Goal: Task Accomplishment & Management: Manage account settings

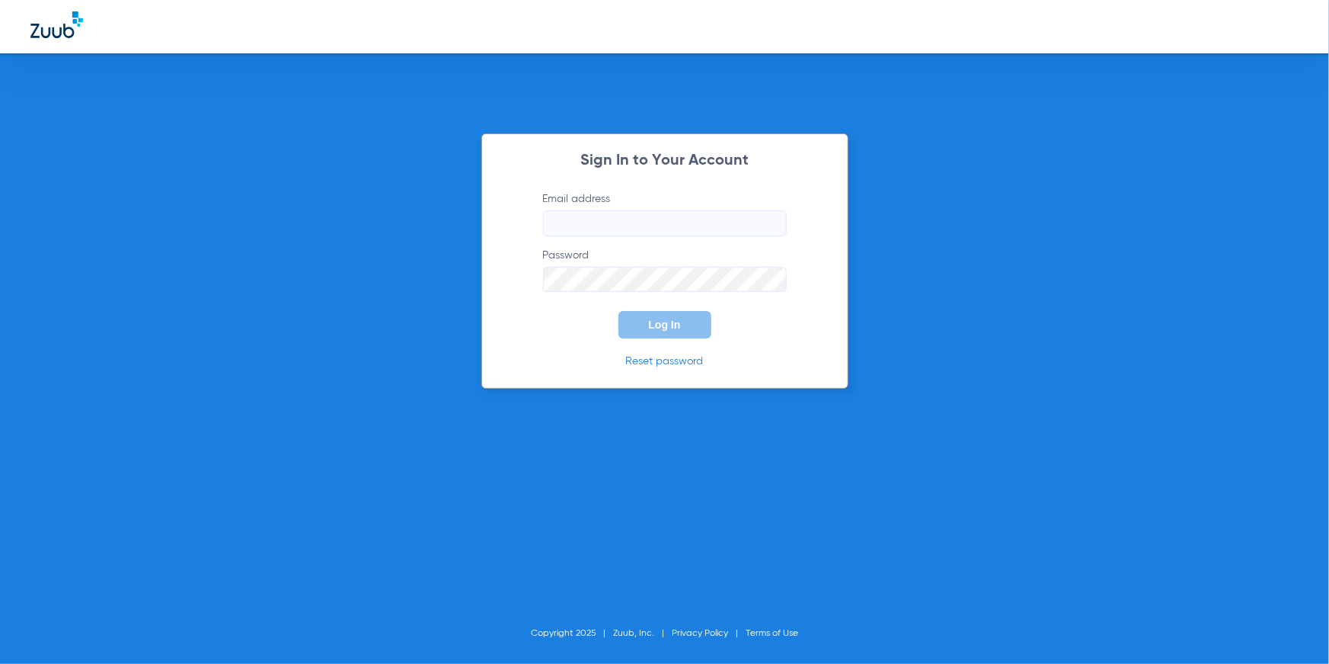
click at [645, 221] on input "Email address" at bounding box center [665, 223] width 244 height 26
type input "[EMAIL_ADDRESS][DOMAIN_NAME]"
click at [694, 331] on button "Log In" at bounding box center [665, 324] width 93 height 27
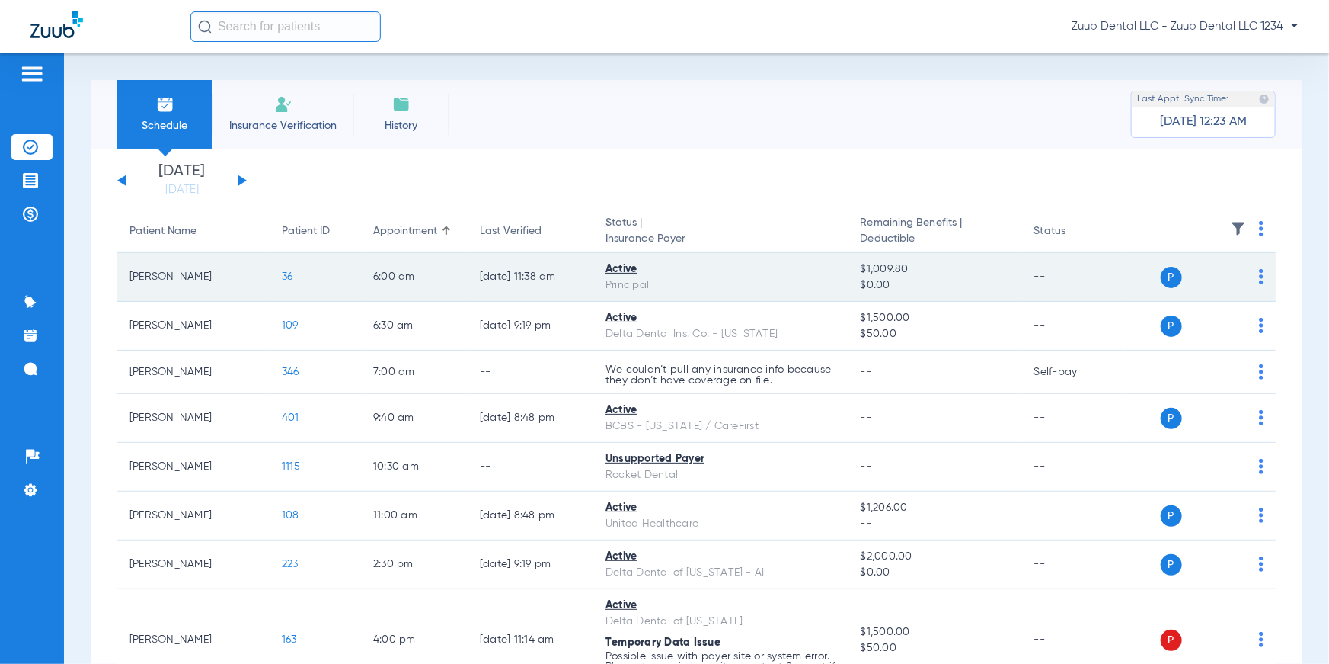
click at [284, 279] on span "36" at bounding box center [287, 276] width 11 height 11
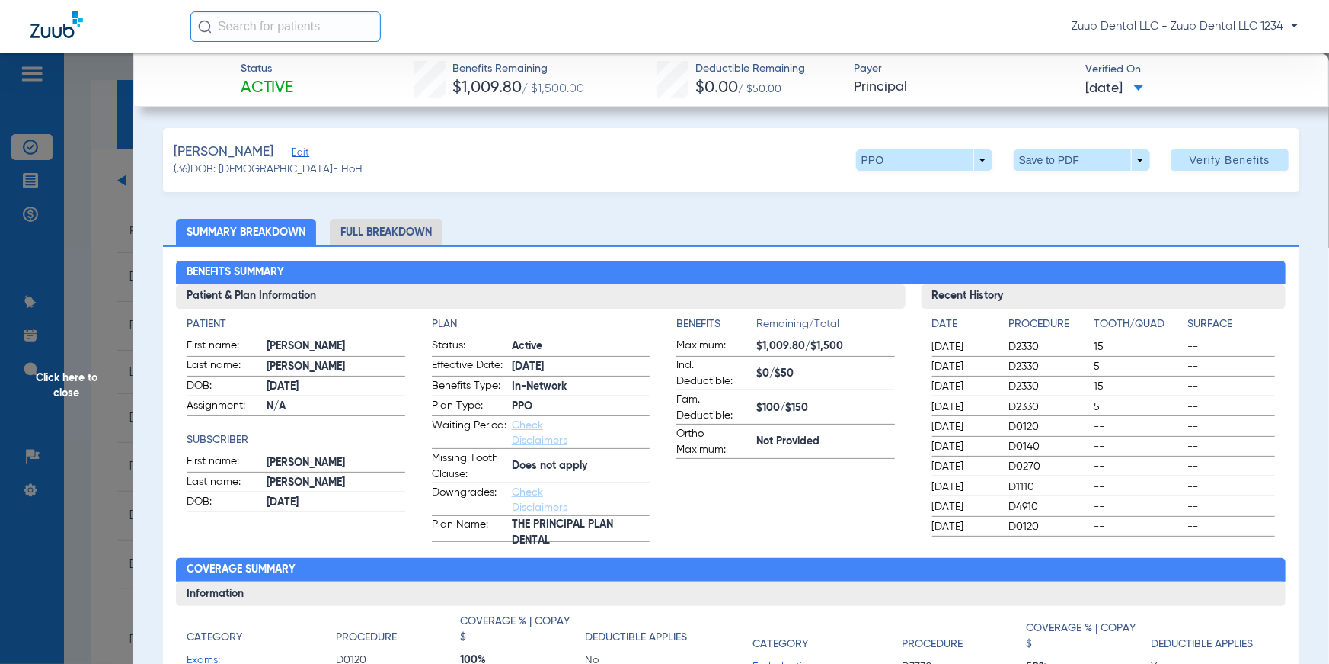
drag, startPoint x: 237, startPoint y: 87, endPoint x: 302, endPoint y: 88, distance: 65.5
click at [302, 88] on div "Status Active Benefits Remaining $1,009.80 / $1,500.00 Deductible Remaining $0.…" at bounding box center [731, 79] width 1197 height 53
click at [571, 91] on div "Benefits Remaining $1,009.80 / $1,500.00" at bounding box center [499, 80] width 171 height 39
click at [439, 90] on div "Benefits Remaining $1,009.80 / $1,500.00" at bounding box center [499, 80] width 171 height 39
drag, startPoint x: 581, startPoint y: 91, endPoint x: 801, endPoint y: 91, distance: 220.9
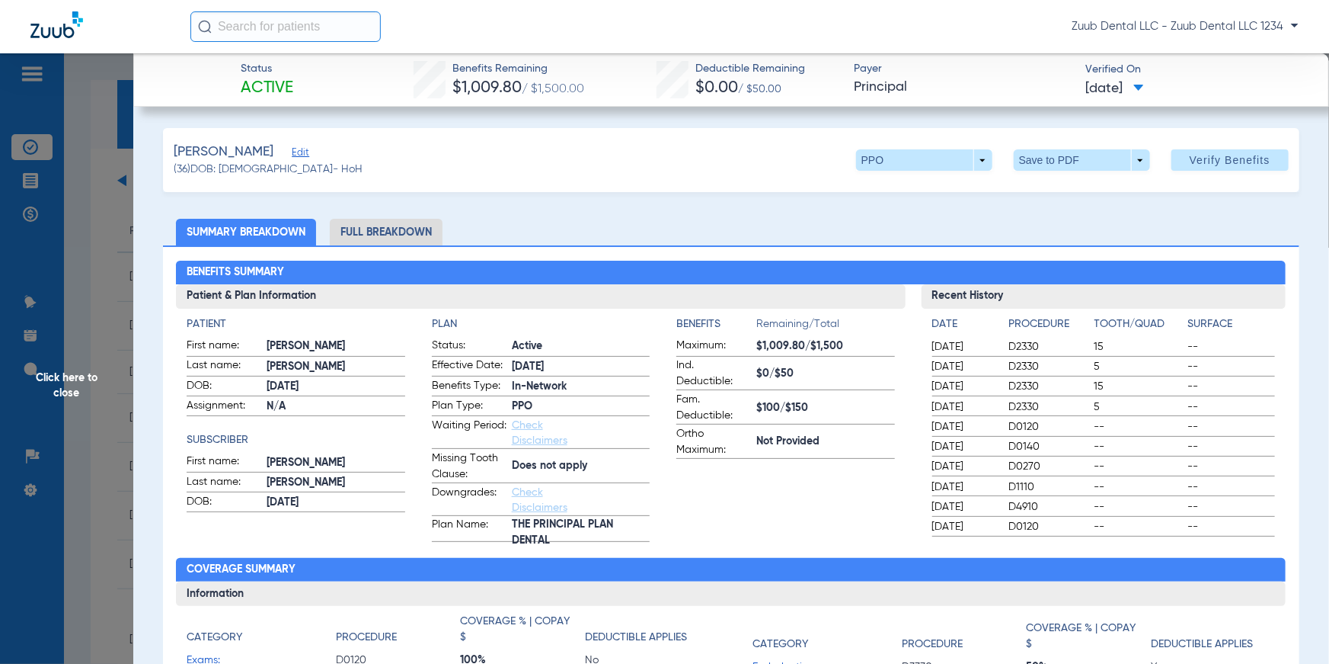
click at [801, 91] on div "Status Active Benefits Remaining $1,009.80 / $1,500.00 Deductible Remaining $0.…" at bounding box center [731, 79] width 1197 height 53
drag, startPoint x: 824, startPoint y: 87, endPoint x: 908, endPoint y: 85, distance: 84.6
click at [908, 85] on div "Status Active Benefits Remaining $1,009.80 / $1,500.00 Deductible Remaining $0.…" at bounding box center [731, 79] width 1197 height 53
click at [972, 165] on span at bounding box center [924, 159] width 136 height 21
click at [669, 215] on div at bounding box center [664, 332] width 1329 height 664
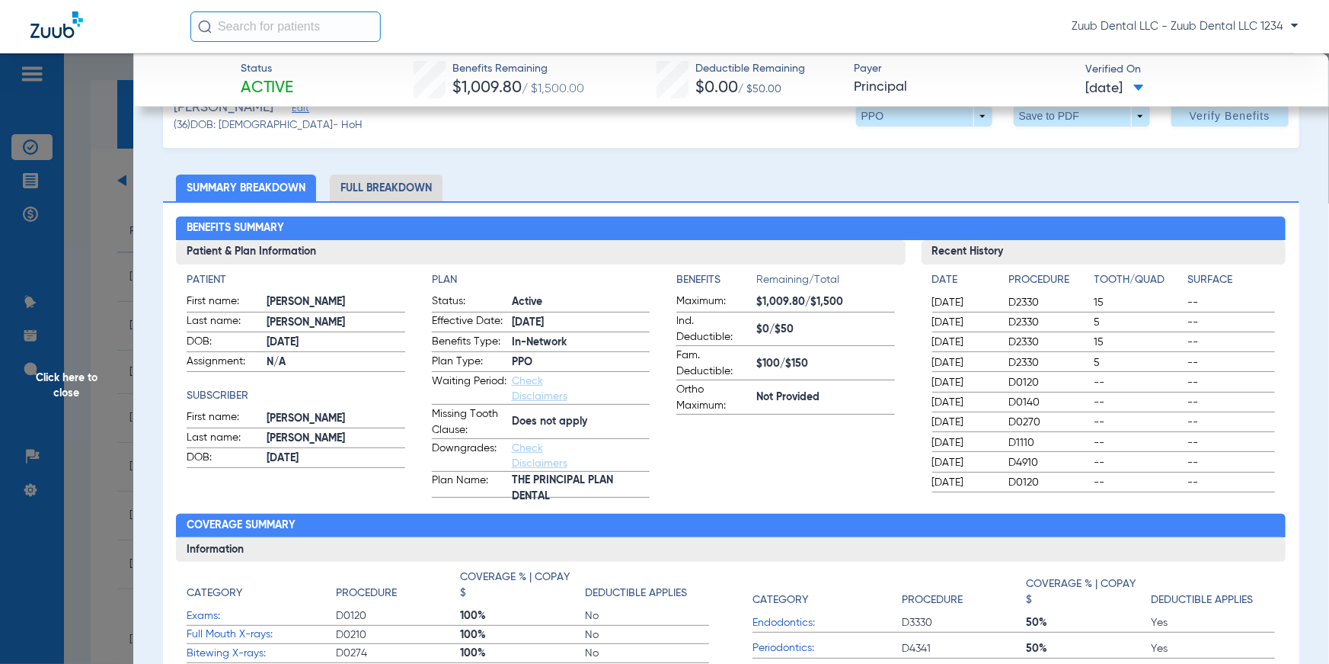
scroll to position [53, 0]
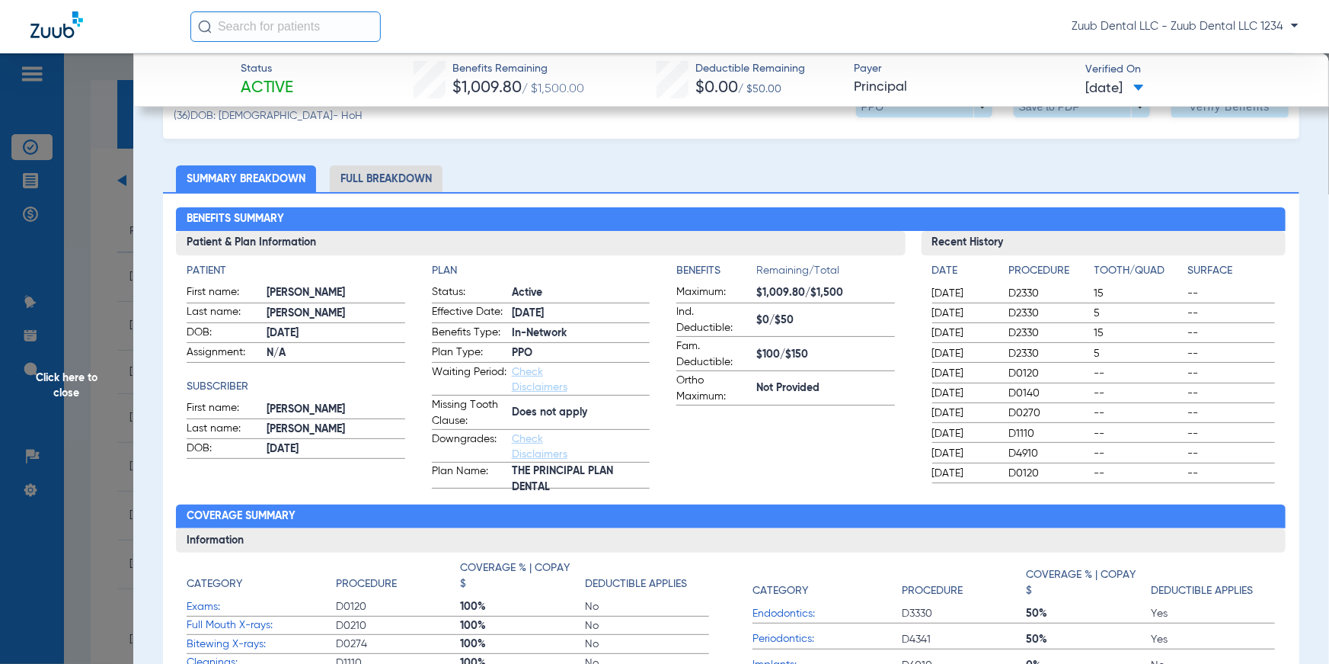
drag, startPoint x: 186, startPoint y: 274, endPoint x: 229, endPoint y: 271, distance: 43.5
click at [229, 271] on h4 "Patient" at bounding box center [296, 271] width 218 height 16
drag, startPoint x: 185, startPoint y: 384, endPoint x: 262, endPoint y: 383, distance: 76.9
click at [262, 383] on div "Patient First name: [PERSON_NAME] Last name: [PERSON_NAME]: [DEMOGRAPHIC_DATA] …" at bounding box center [540, 371] width 729 height 233
drag, startPoint x: 427, startPoint y: 270, endPoint x: 465, endPoint y: 270, distance: 38.1
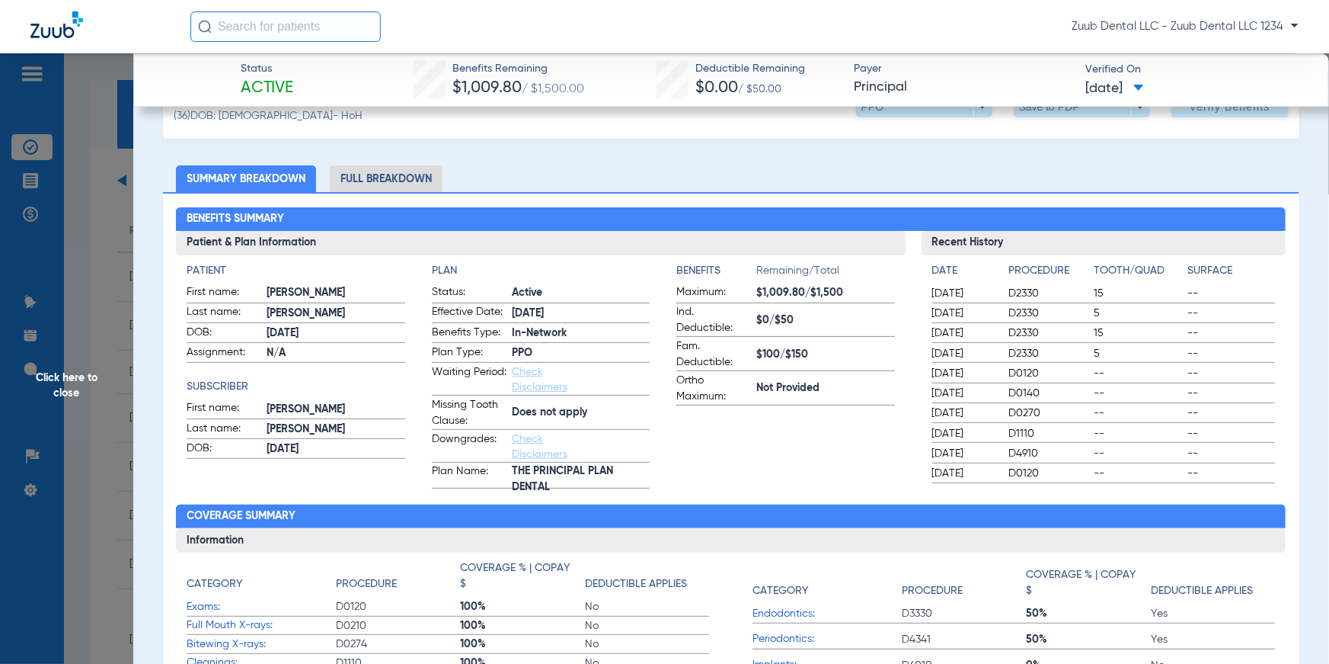
click at [465, 270] on app-patient-and-plan-information "Patient First name: [PERSON_NAME] Last name: [PERSON_NAME]: [DEMOGRAPHIC_DATA] …" at bounding box center [541, 376] width 708 height 226
drag, startPoint x: 597, startPoint y: 415, endPoint x: 510, endPoint y: 416, distance: 86.1
click at [512, 416] on span "Does not apply" at bounding box center [581, 413] width 138 height 16
click at [677, 274] on h4 "Benefits" at bounding box center [717, 271] width 80 height 16
drag, startPoint x: 672, startPoint y: 272, endPoint x: 880, endPoint y: 386, distance: 237.3
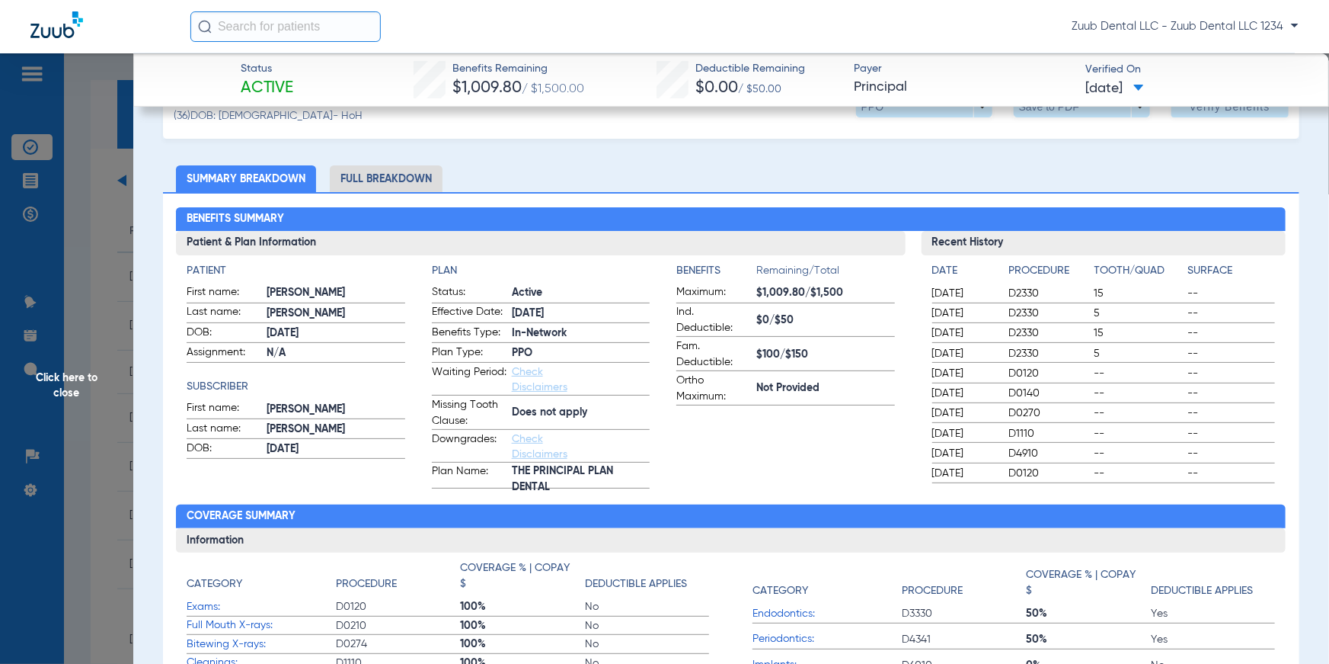
click at [880, 386] on div "Benefits Remaining/Total Maximum: $1,009.80/$1,500 Ind. Deductible: $0/$50 Fam.…" at bounding box center [786, 334] width 218 height 142
click at [923, 255] on div "Date Procedure Tooth/Quad Surface [DATE] D2330 15 -- [DATE] D2330 5 -- [DATE] D…" at bounding box center [1104, 369] width 365 height 228
drag, startPoint x: 926, startPoint y: 266, endPoint x: 1235, endPoint y: 476, distance: 373.4
click at [1235, 476] on div "Date Procedure Tooth/Quad Surface [DATE] D2330 15 -- [DATE] D2330 5 -- [DATE] D…" at bounding box center [1104, 373] width 344 height 220
click at [798, 466] on app-benefits-information "Benefits Remaining/Total Maximum: $1,009.80/$1,500 Ind. Deductible: $0/$50 Fam.…" at bounding box center [786, 376] width 218 height 226
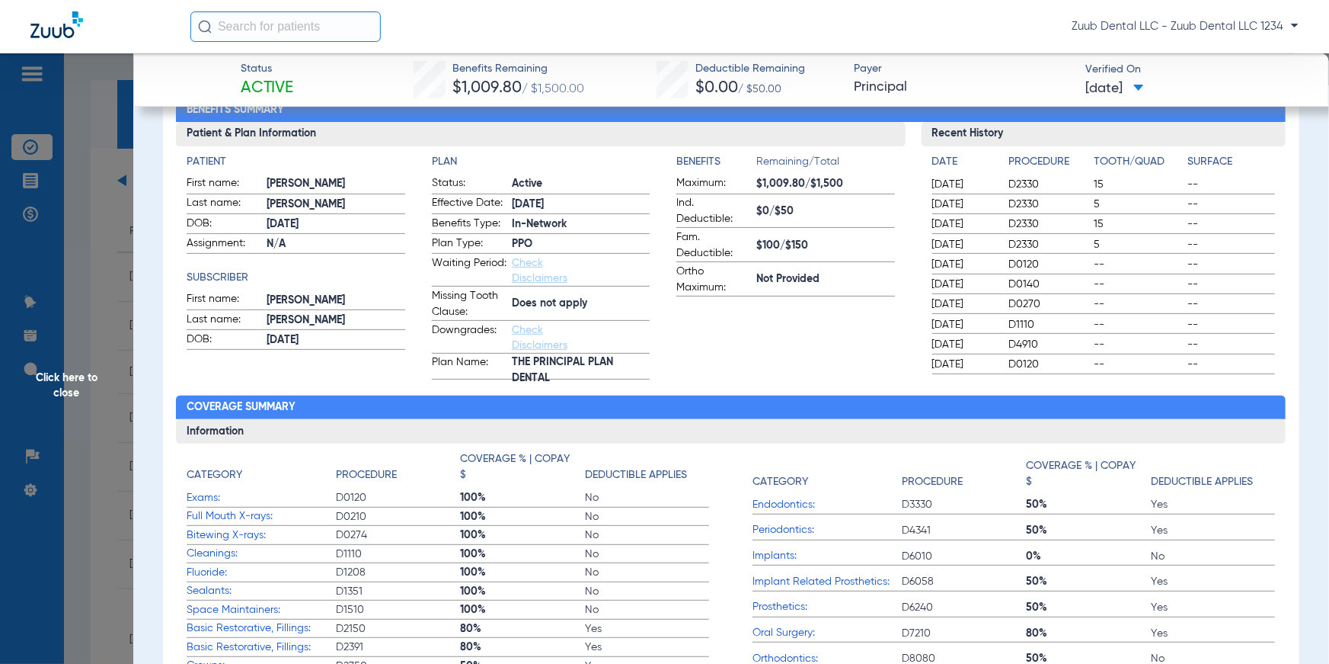
scroll to position [153, 0]
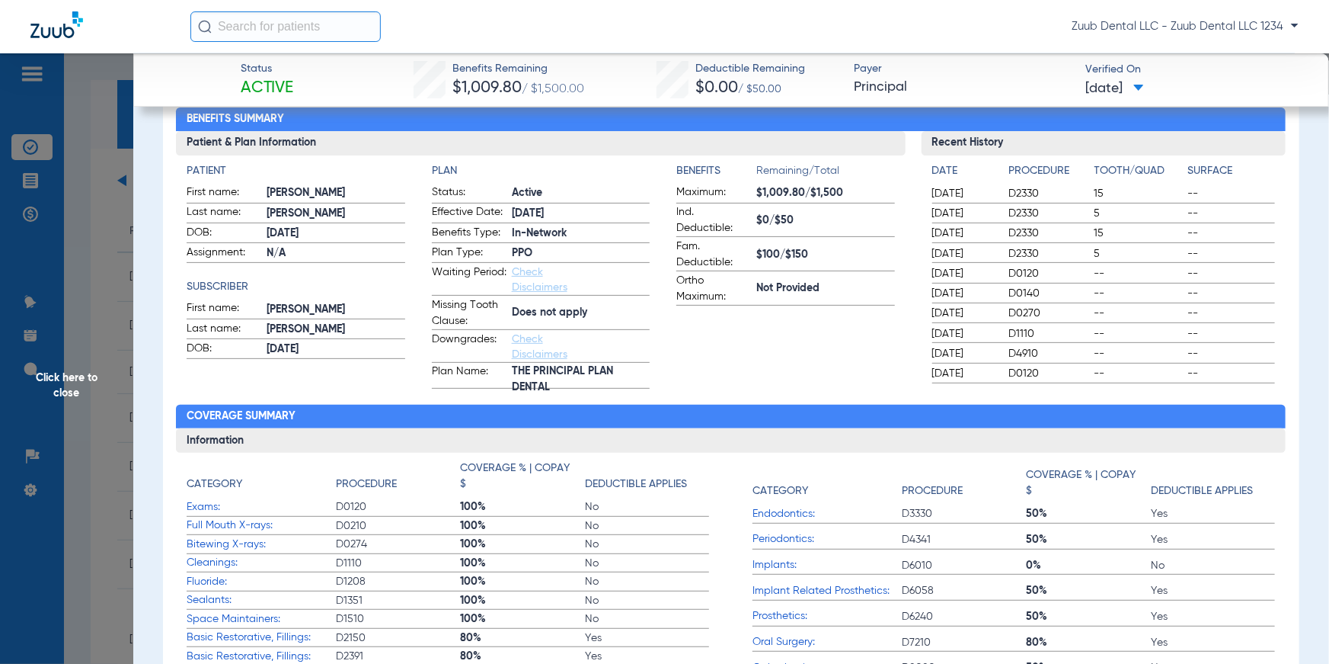
click at [728, 357] on app-benefits-information "Benefits Remaining/Total Maximum: $1,009.80/$1,500 Ind. Deductible: $0/$50 Fam.…" at bounding box center [786, 276] width 218 height 226
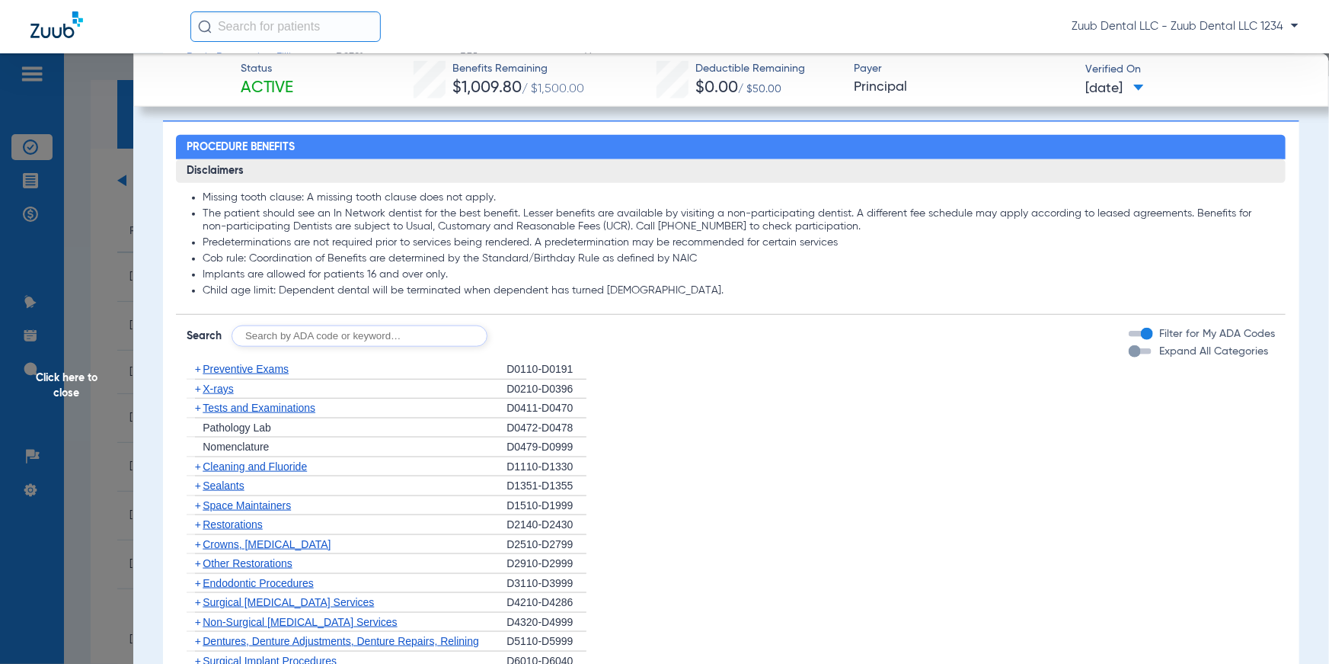
scroll to position [769, 0]
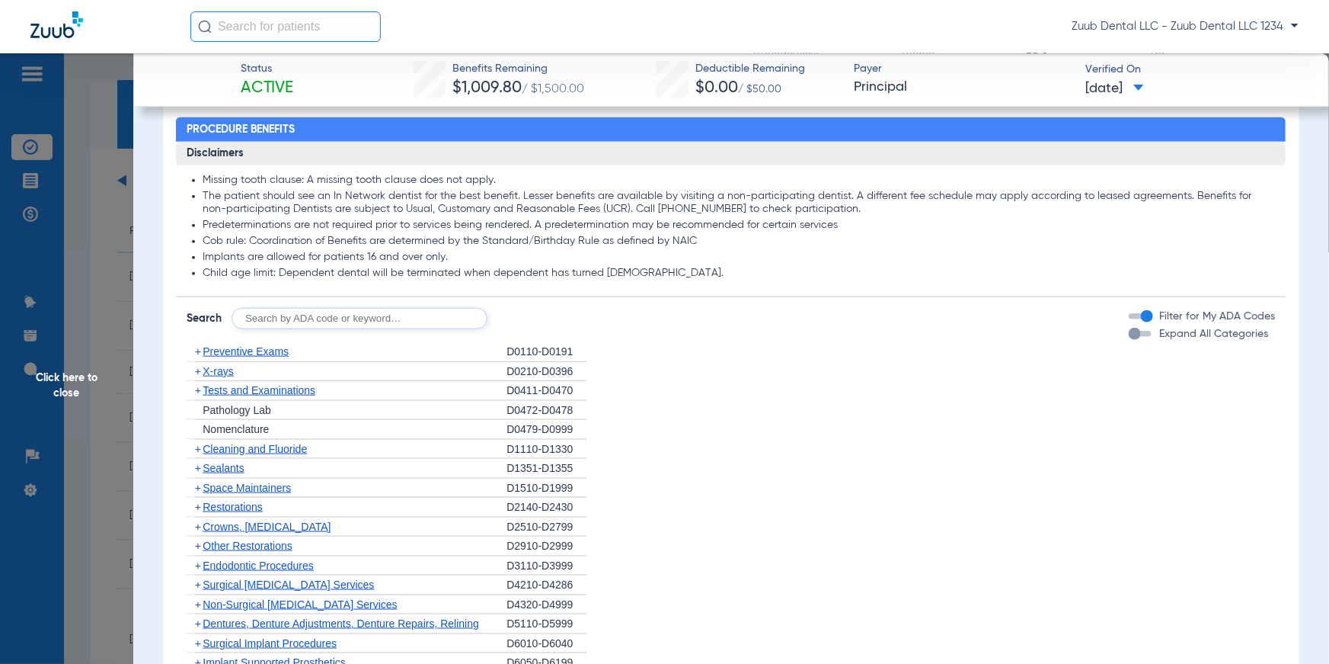
click at [225, 365] on span "X-rays" at bounding box center [218, 371] width 30 height 12
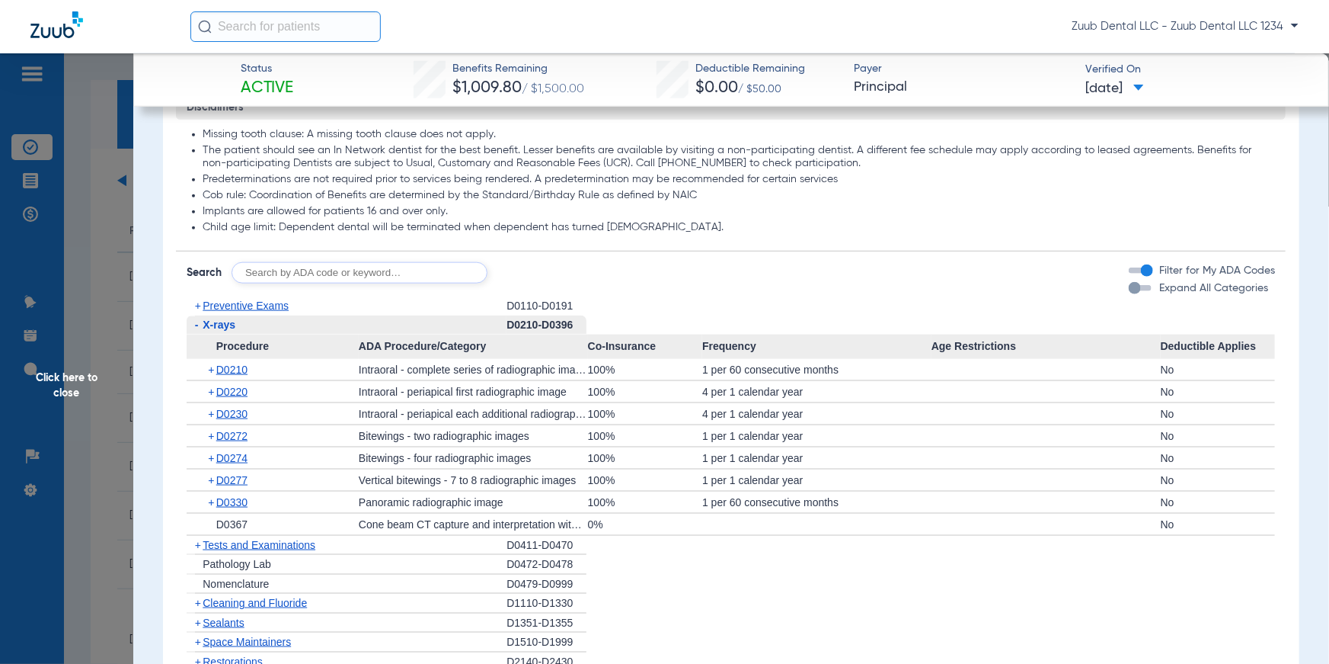
scroll to position [824, 0]
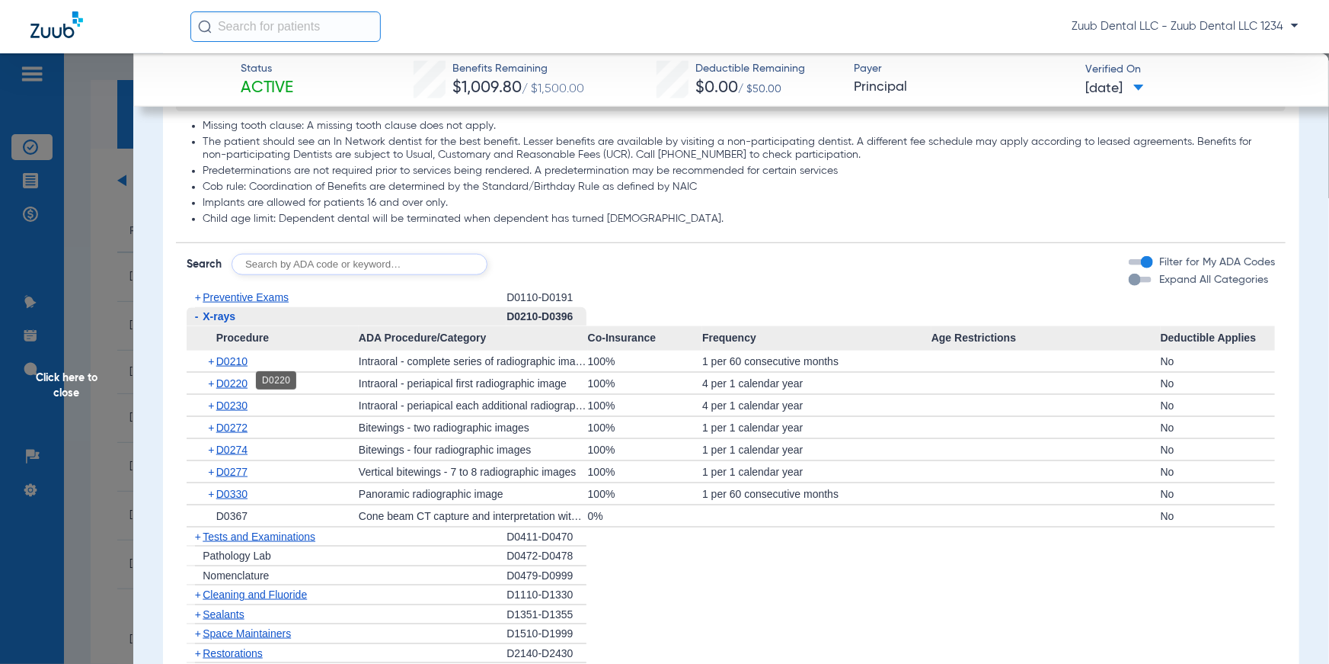
click at [244, 382] on span "D0220" at bounding box center [231, 383] width 31 height 12
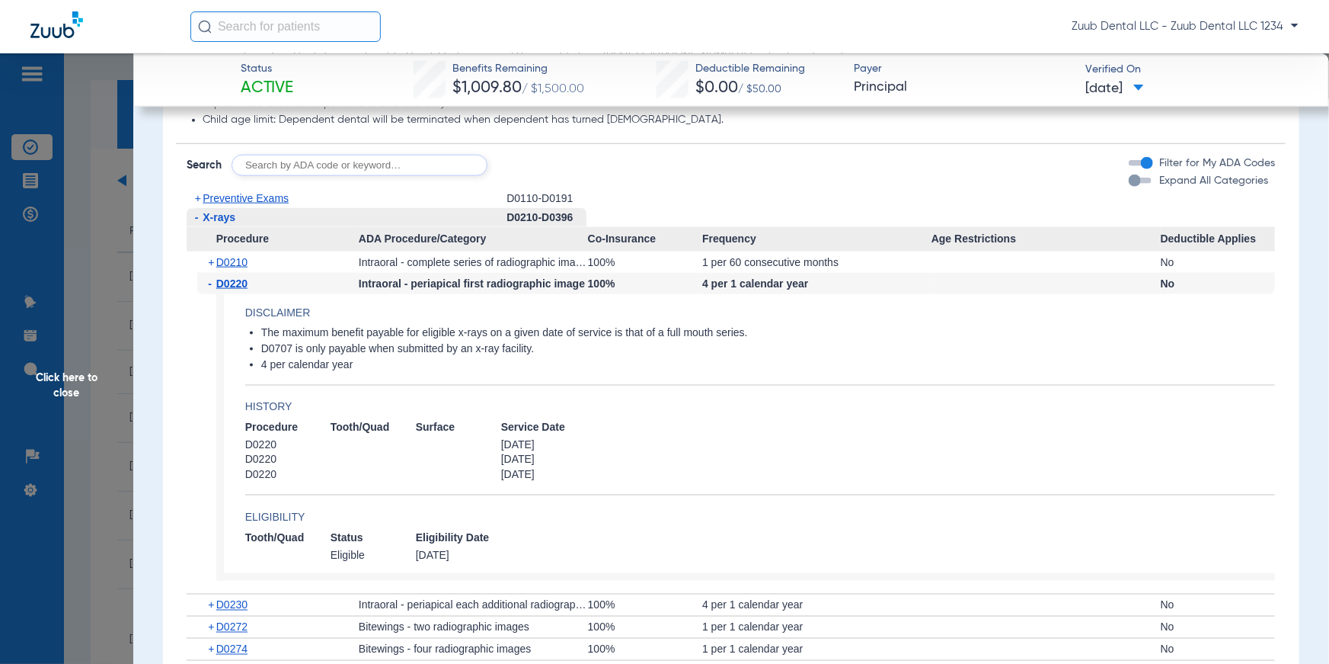
scroll to position [941, 0]
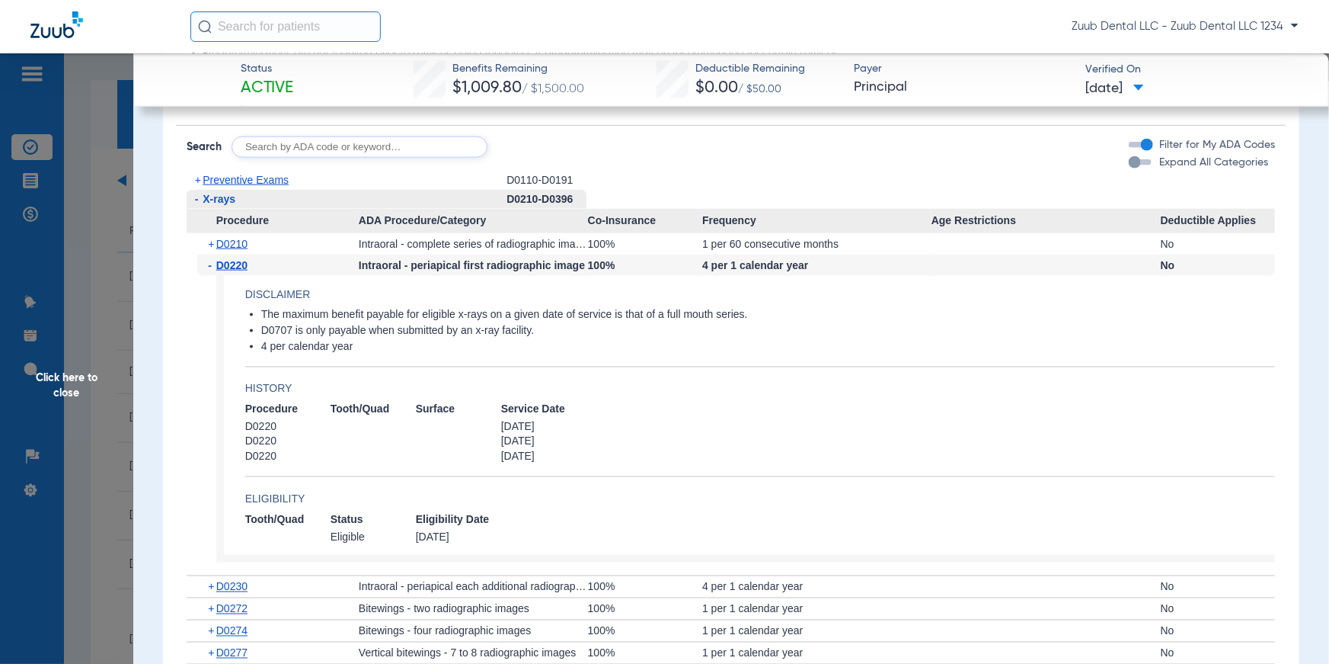
click at [290, 153] on input "text" at bounding box center [360, 146] width 256 height 21
type input "D2330"
click button "Search" at bounding box center [544, 146] width 60 height 21
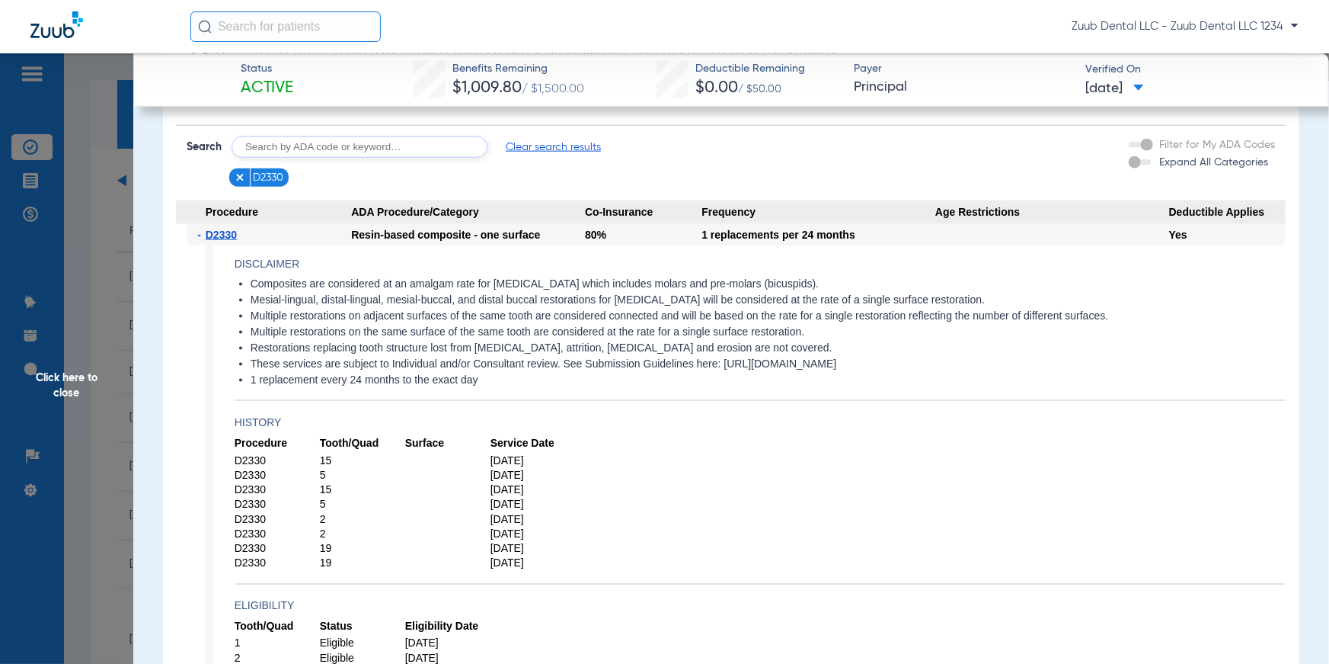
drag, startPoint x: 253, startPoint y: 284, endPoint x: 817, endPoint y: 280, distance: 564.5
click at [817, 280] on li "Composites are considered at an amalgam rate for [MEDICAL_DATA] which includes …" at bounding box center [768, 284] width 1035 height 14
click at [75, 382] on span "Click here to close" at bounding box center [66, 385] width 133 height 664
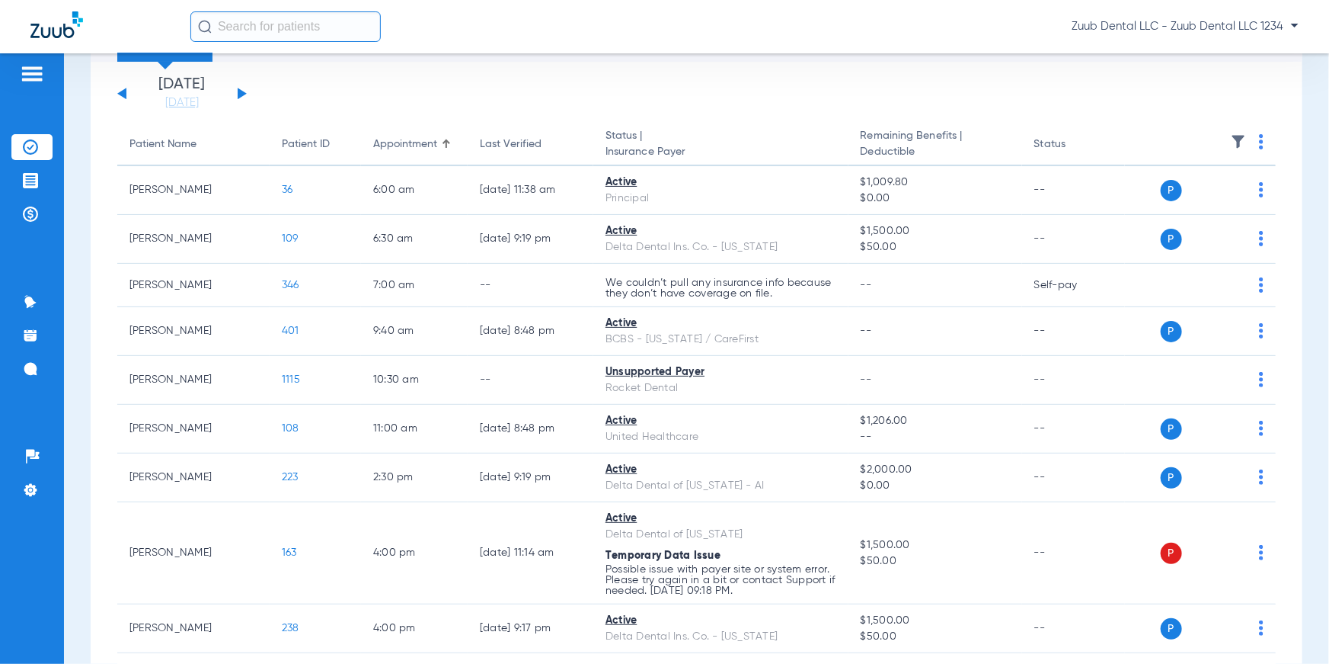
scroll to position [0, 0]
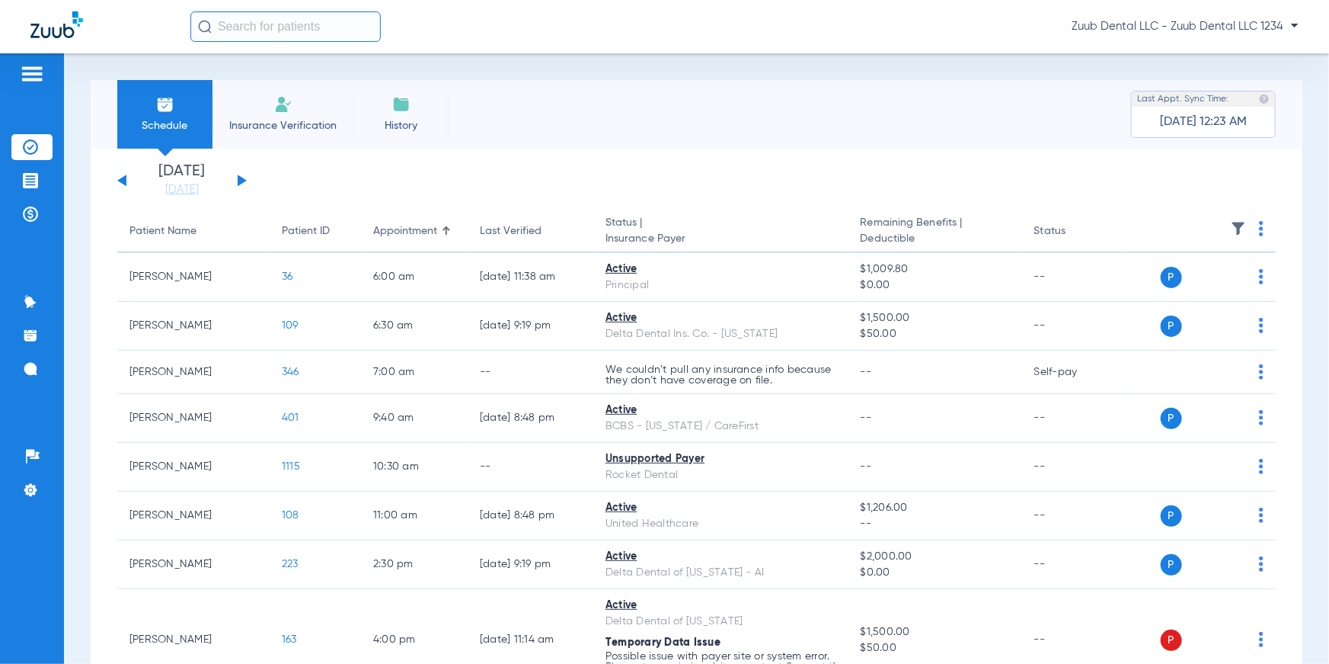
click at [265, 119] on span "Insurance Verification" at bounding box center [283, 125] width 118 height 15
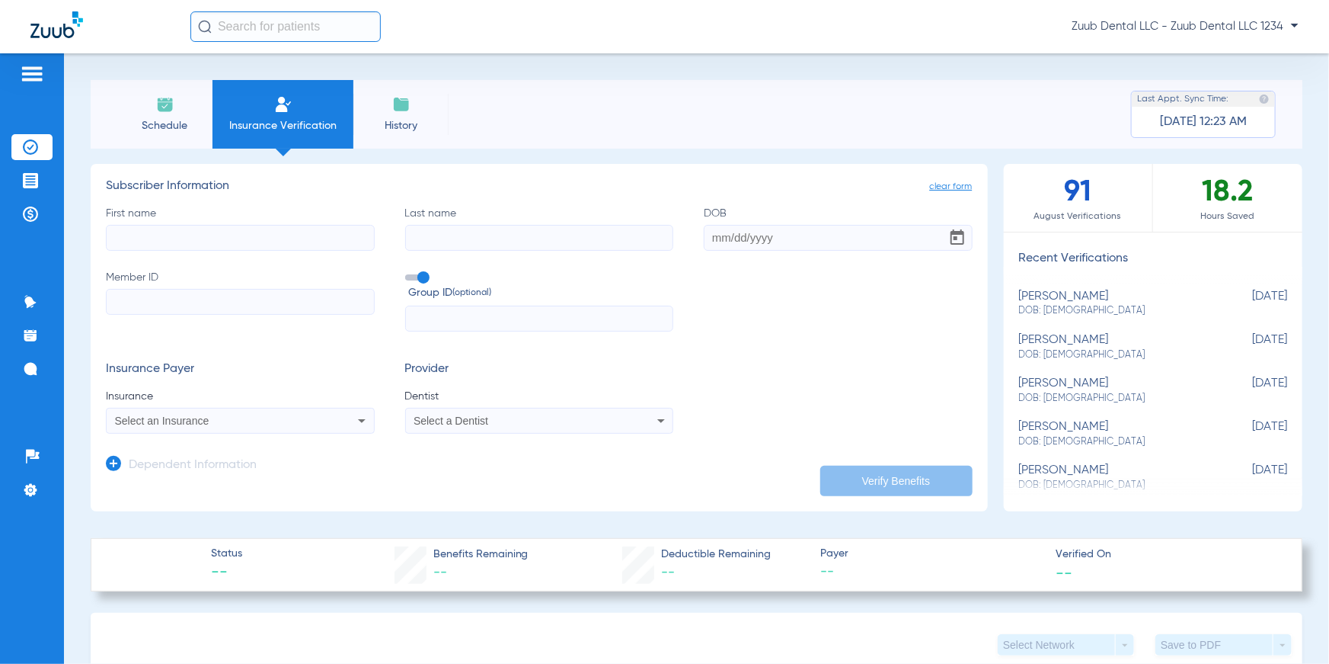
click at [109, 467] on icon at bounding box center [113, 463] width 15 height 15
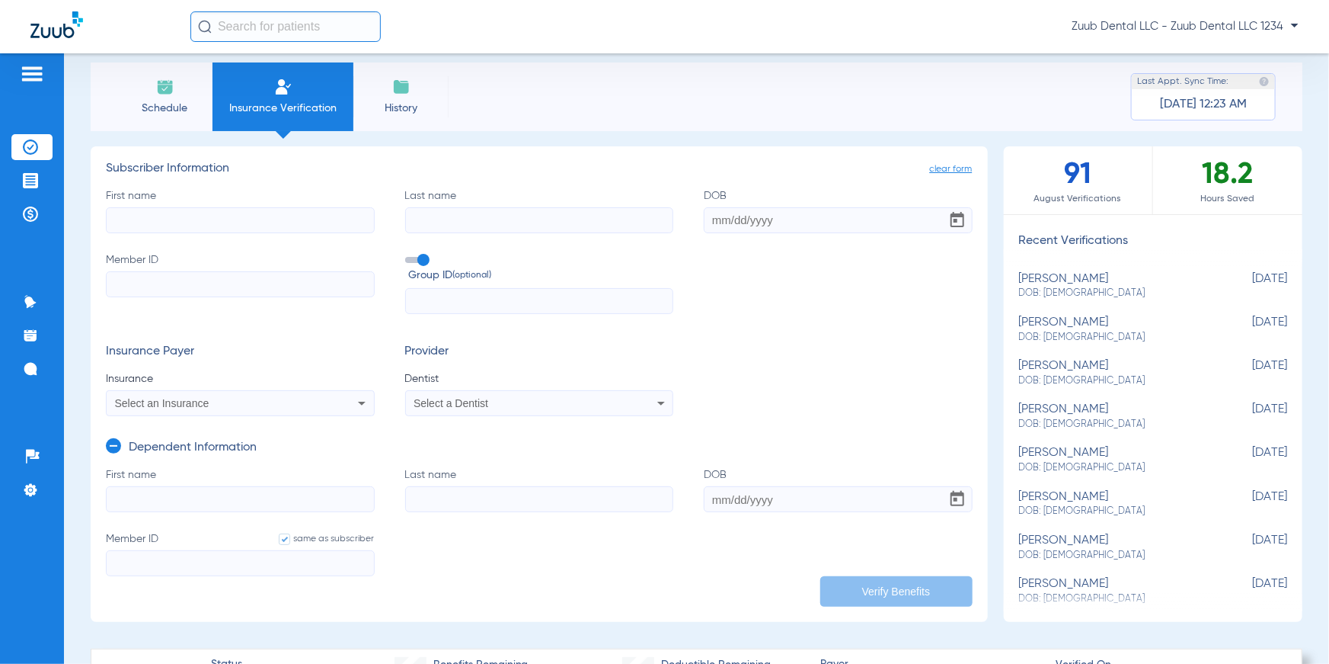
scroll to position [36, 0]
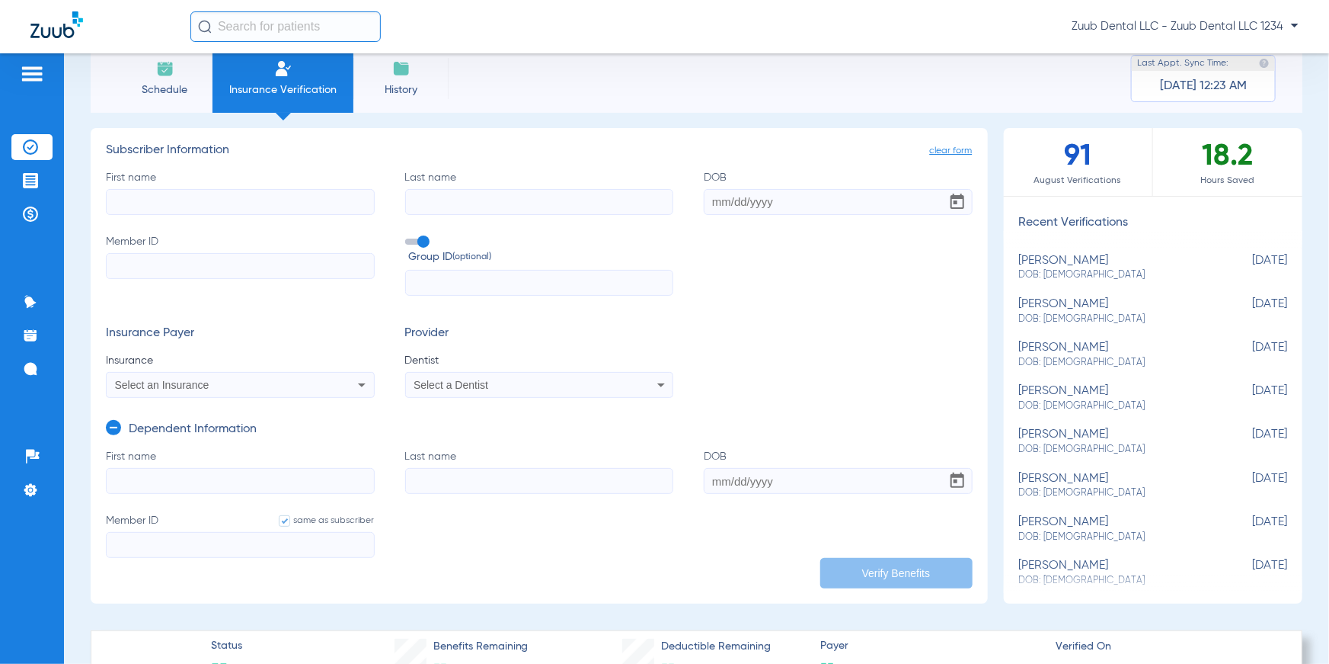
click at [219, 381] on div "Select an Insurance" at bounding box center [215, 384] width 201 height 11
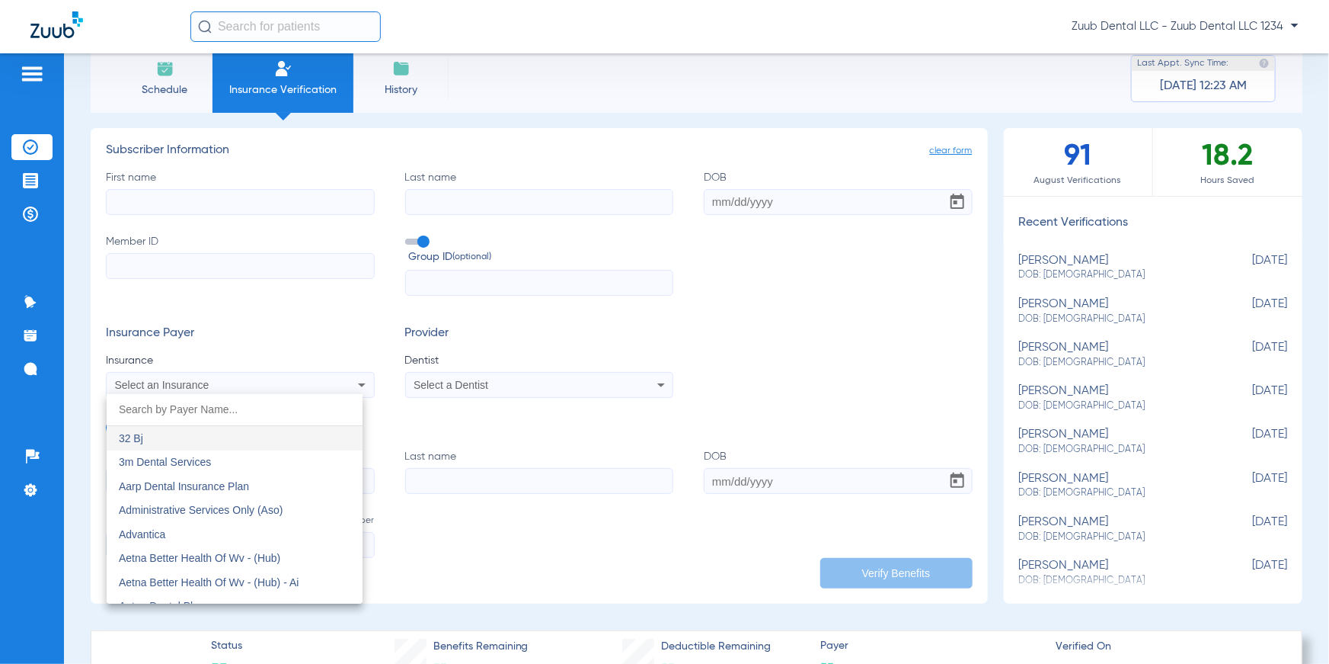
click at [160, 78] on div at bounding box center [664, 332] width 1329 height 664
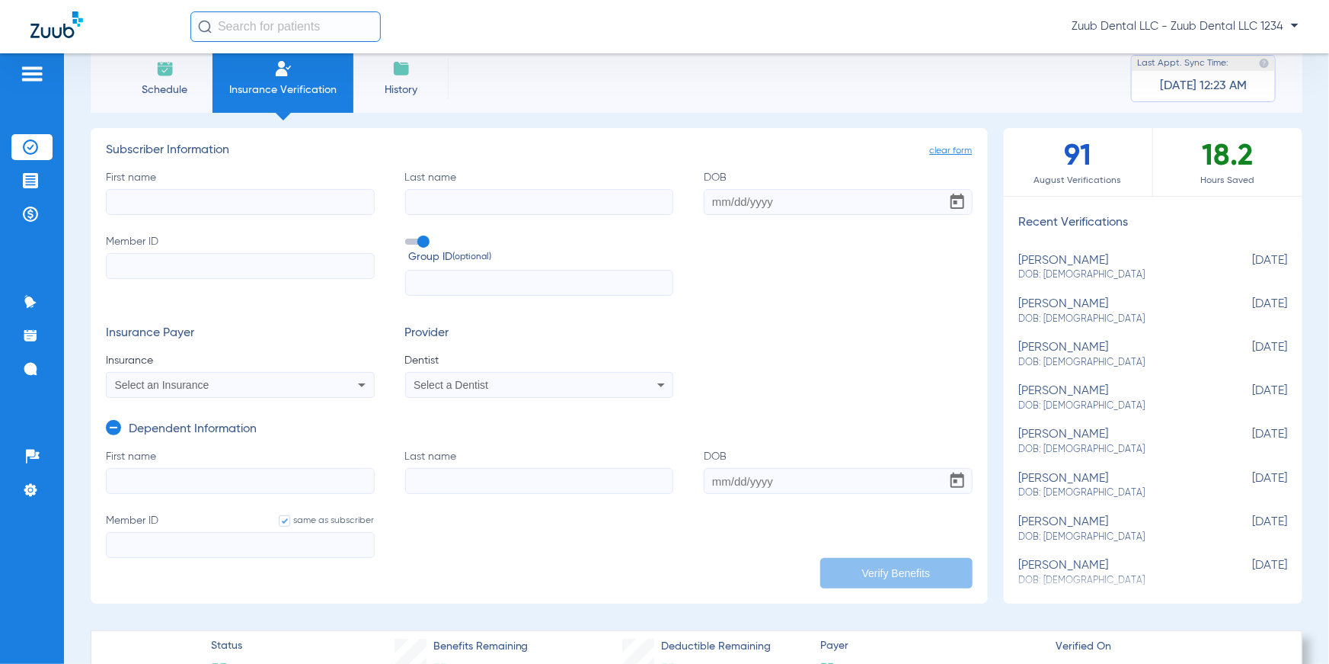
click at [155, 84] on span "Schedule" at bounding box center [165, 89] width 72 height 15
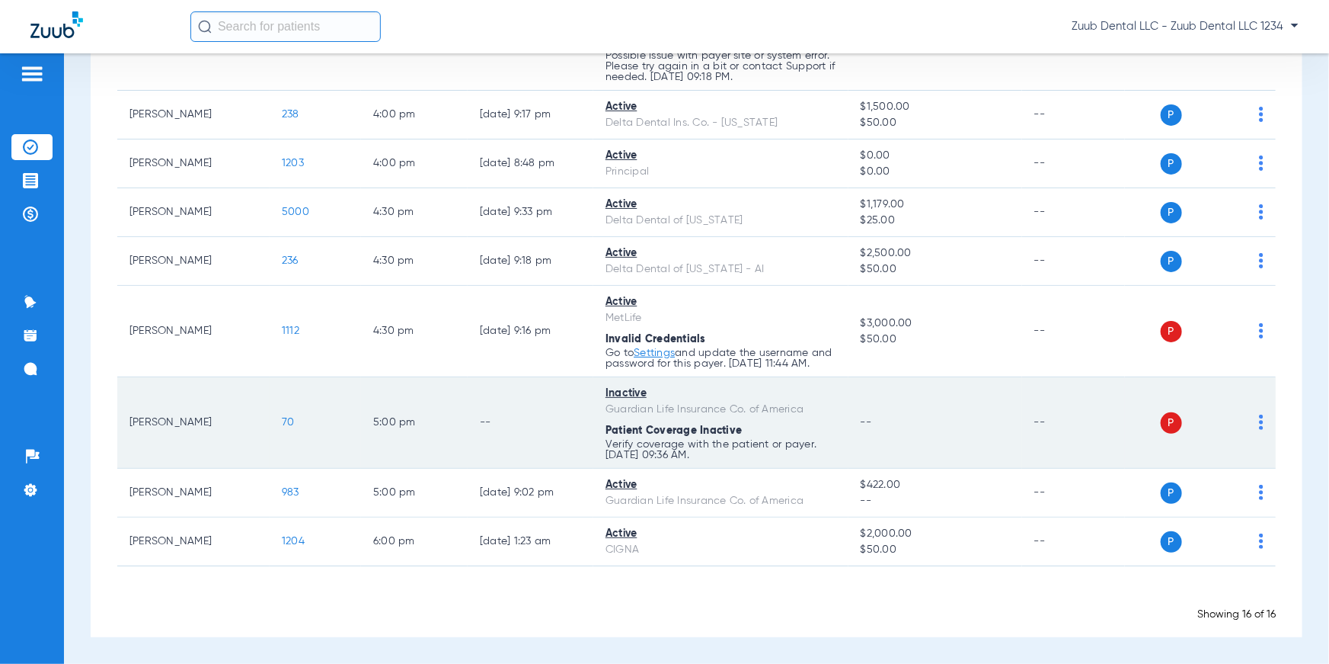
scroll to position [609, 0]
drag, startPoint x: 600, startPoint y: 394, endPoint x: 648, endPoint y: 396, distance: 48.8
click at [648, 396] on td "Inactive Guardian Life Insurance Co. of America Patient Coverage Inactive Verif…" at bounding box center [720, 422] width 255 height 91
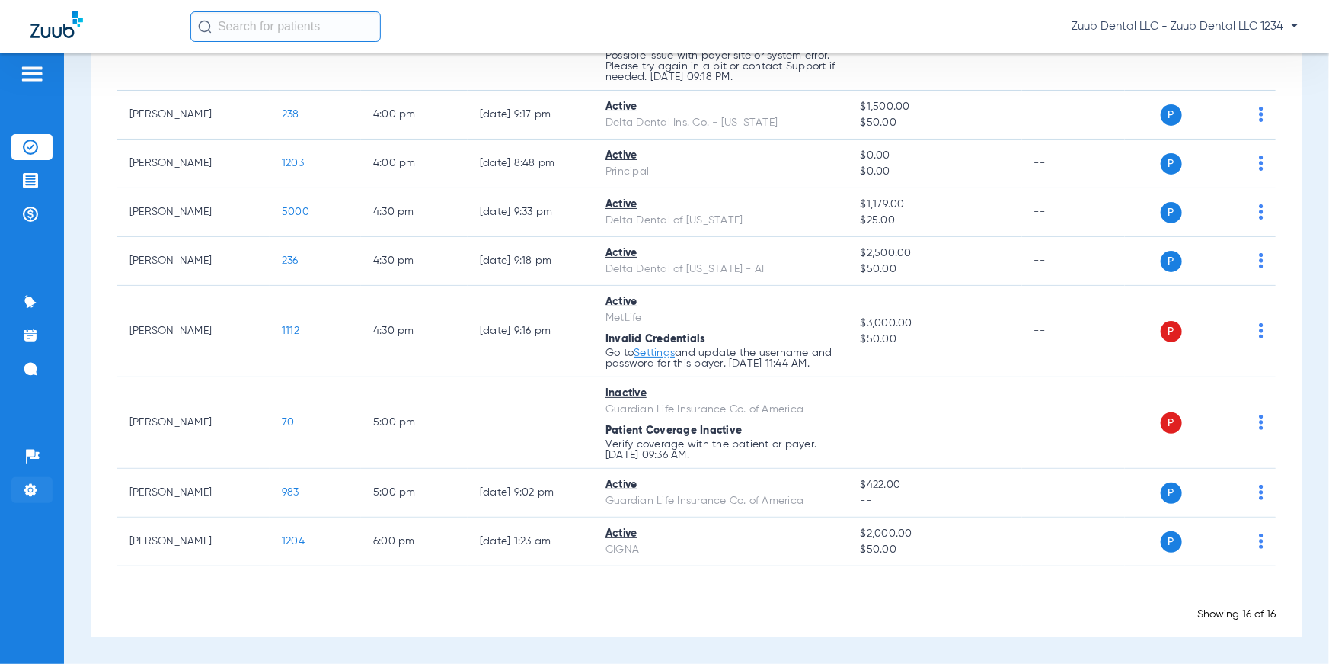
click at [34, 491] on img at bounding box center [30, 489] width 15 height 15
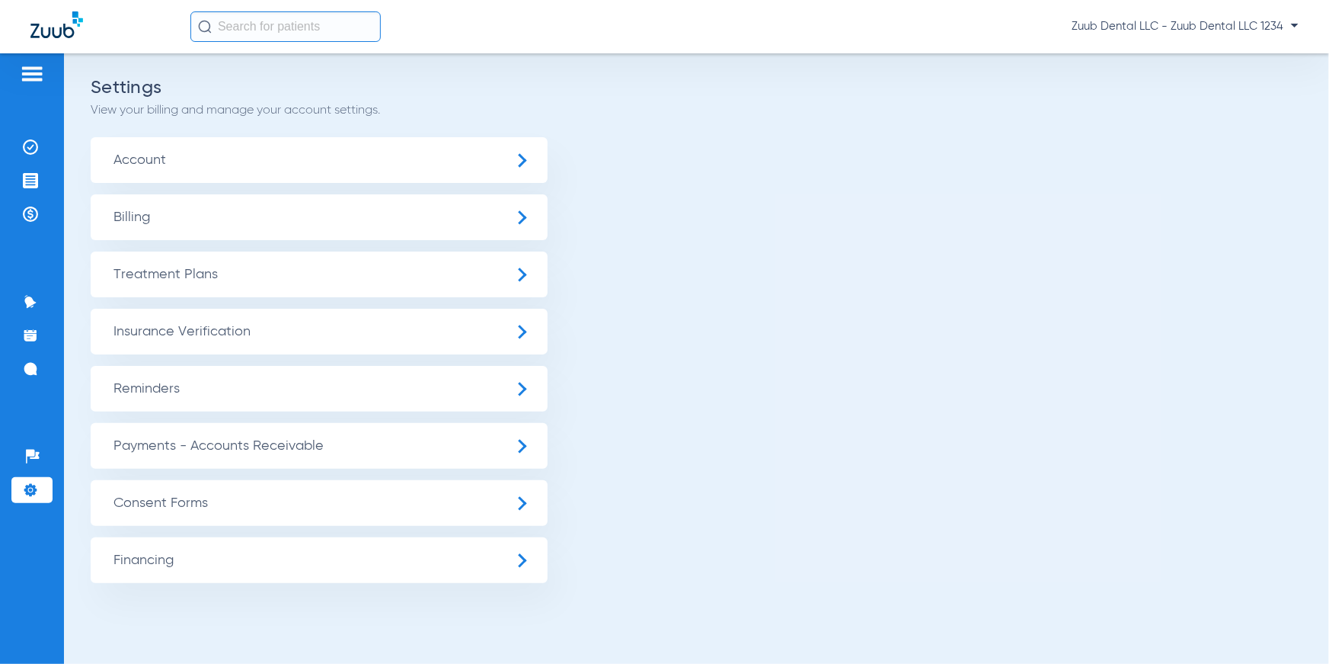
click at [185, 334] on span "Insurance Verification" at bounding box center [319, 332] width 457 height 46
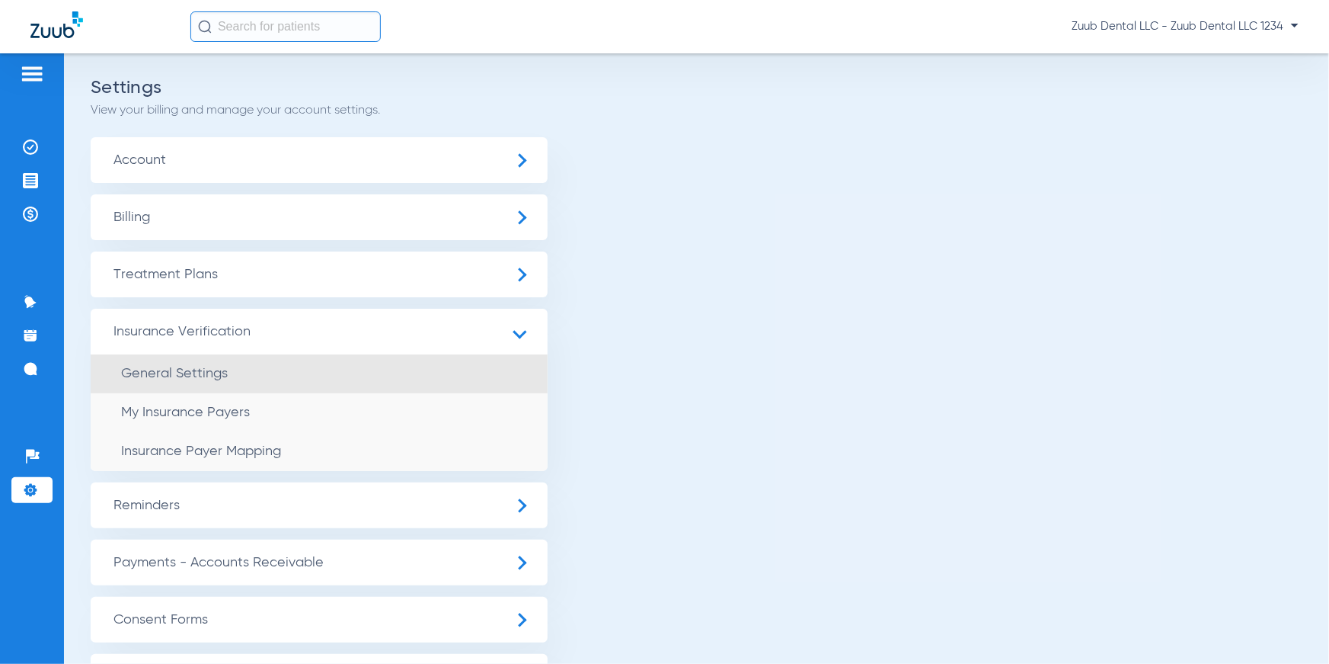
click at [207, 371] on span "General Settings" at bounding box center [174, 373] width 107 height 14
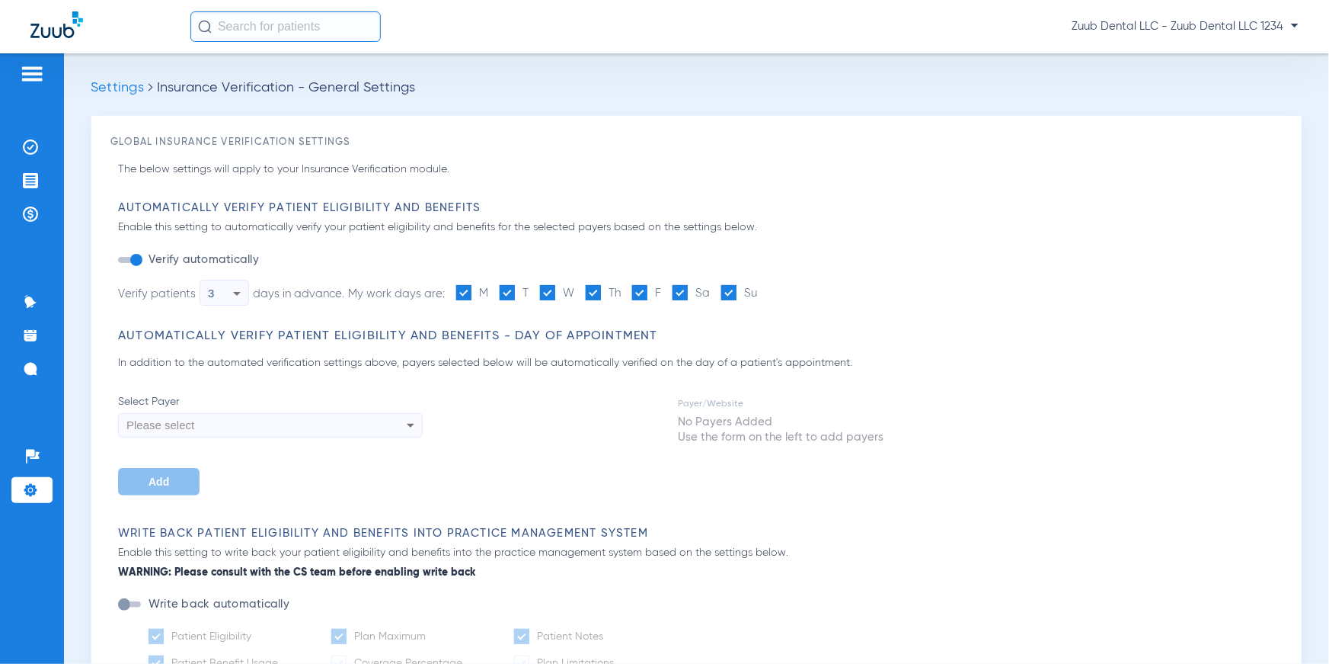
type input "1"
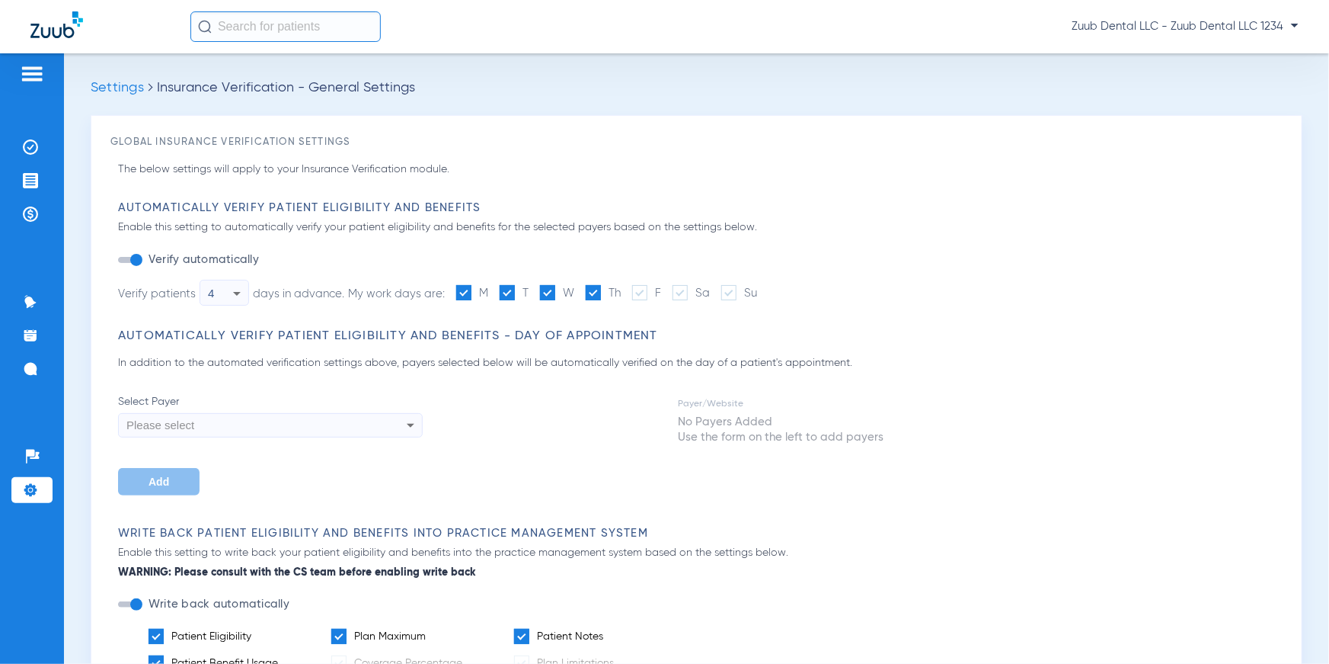
click at [230, 290] on icon at bounding box center [237, 293] width 18 height 18
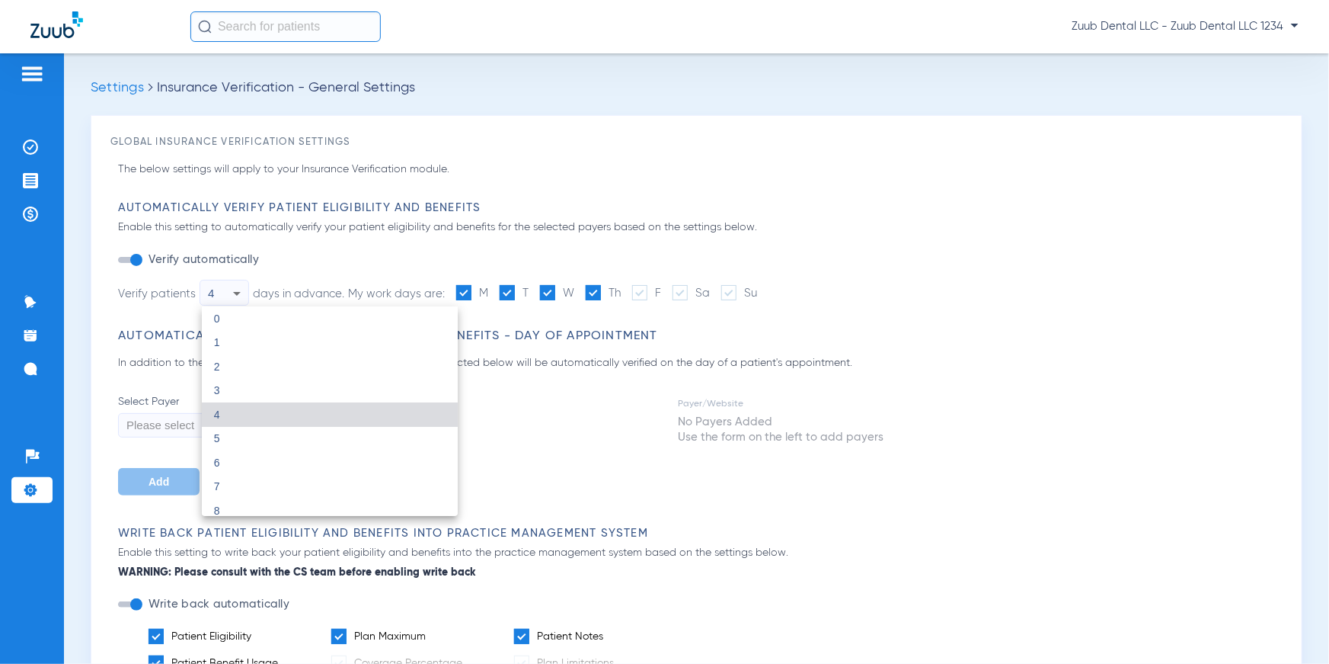
click at [308, 258] on div at bounding box center [664, 332] width 1329 height 664
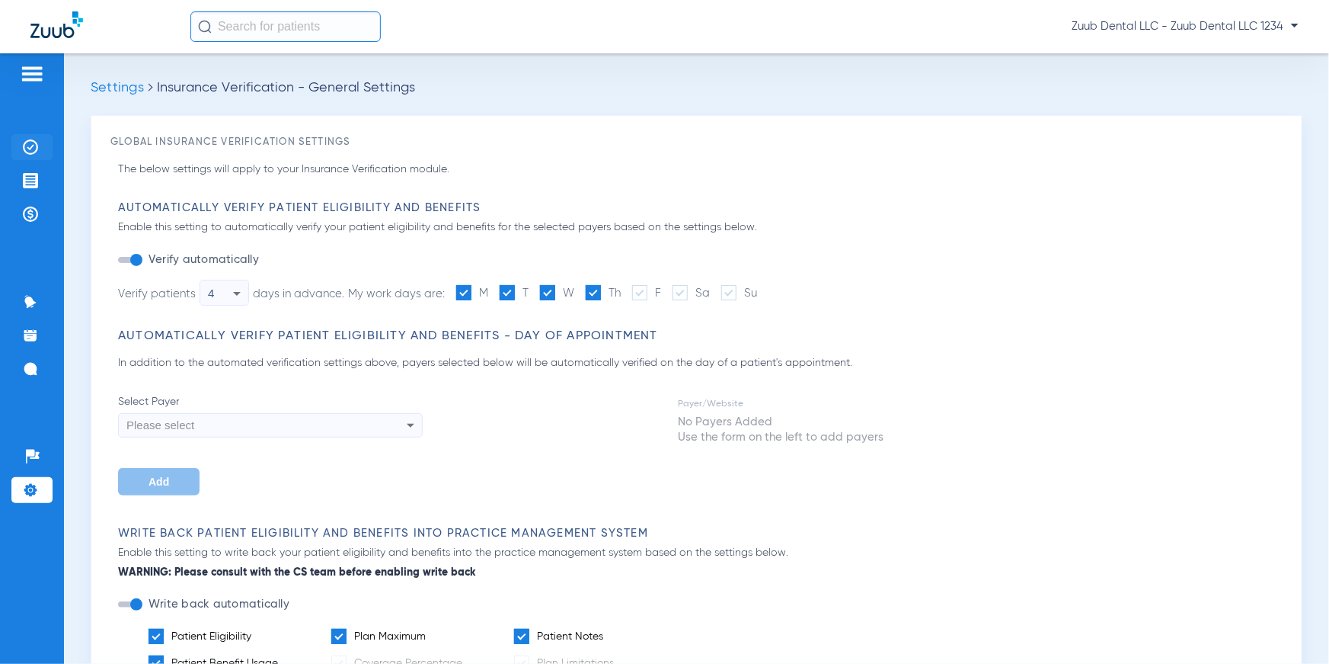
click at [22, 146] on li "Insurance Verification" at bounding box center [31, 147] width 41 height 26
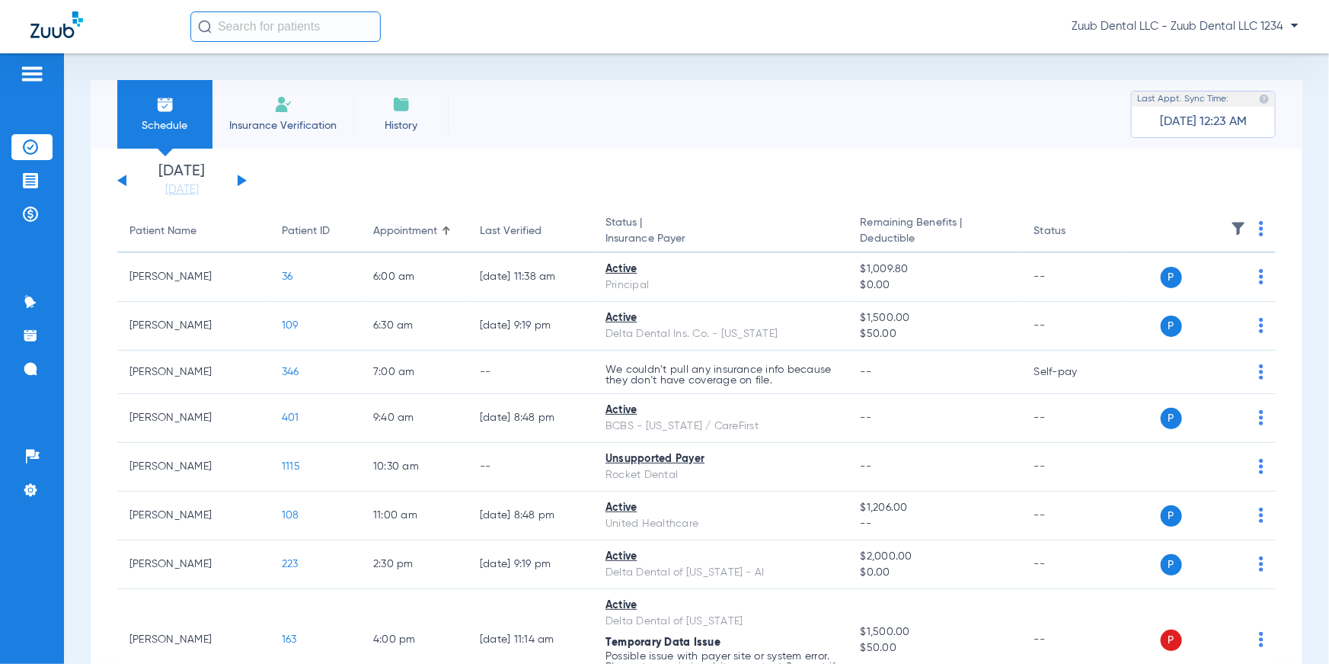
drag, startPoint x: 123, startPoint y: 230, endPoint x: 1118, endPoint y: 235, distance: 995.0
click at [1118, 235] on tr "Patient Name Patient ID Appointment Last Verified Status | Insurance Payer Rema…" at bounding box center [696, 231] width 1159 height 43
click at [1259, 226] on img at bounding box center [1261, 228] width 5 height 15
click at [1145, 204] on div at bounding box center [664, 332] width 1329 height 664
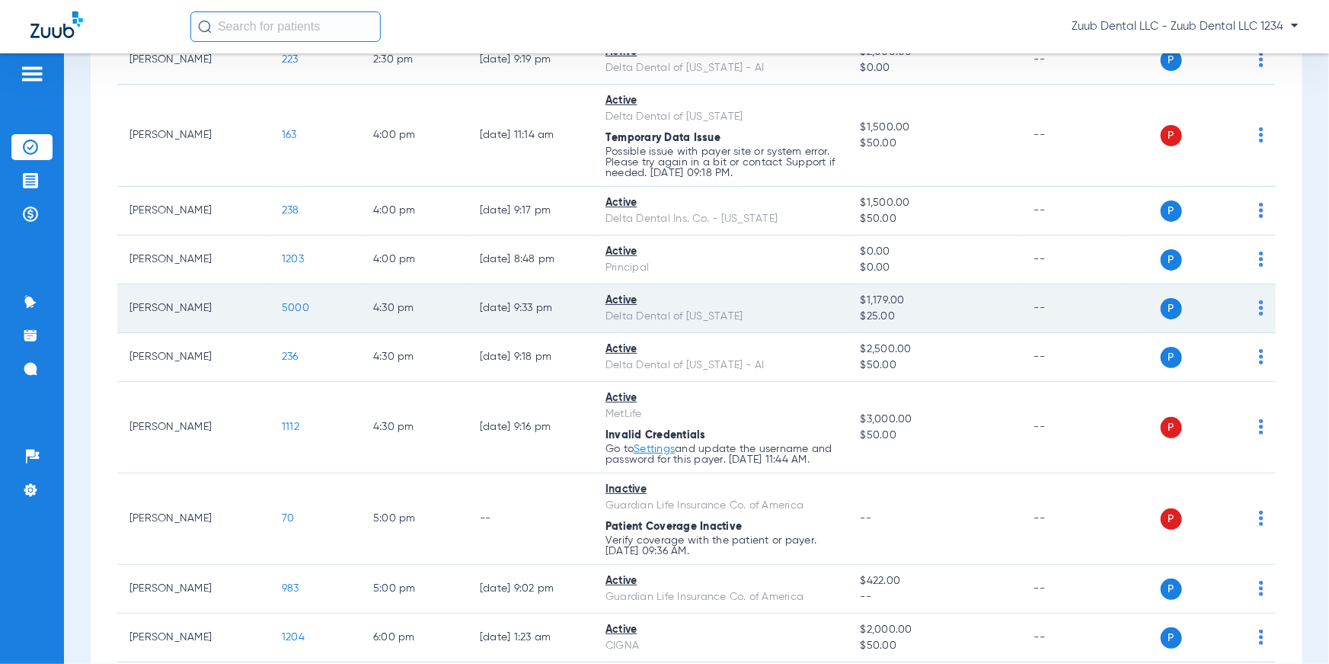
scroll to position [609, 0]
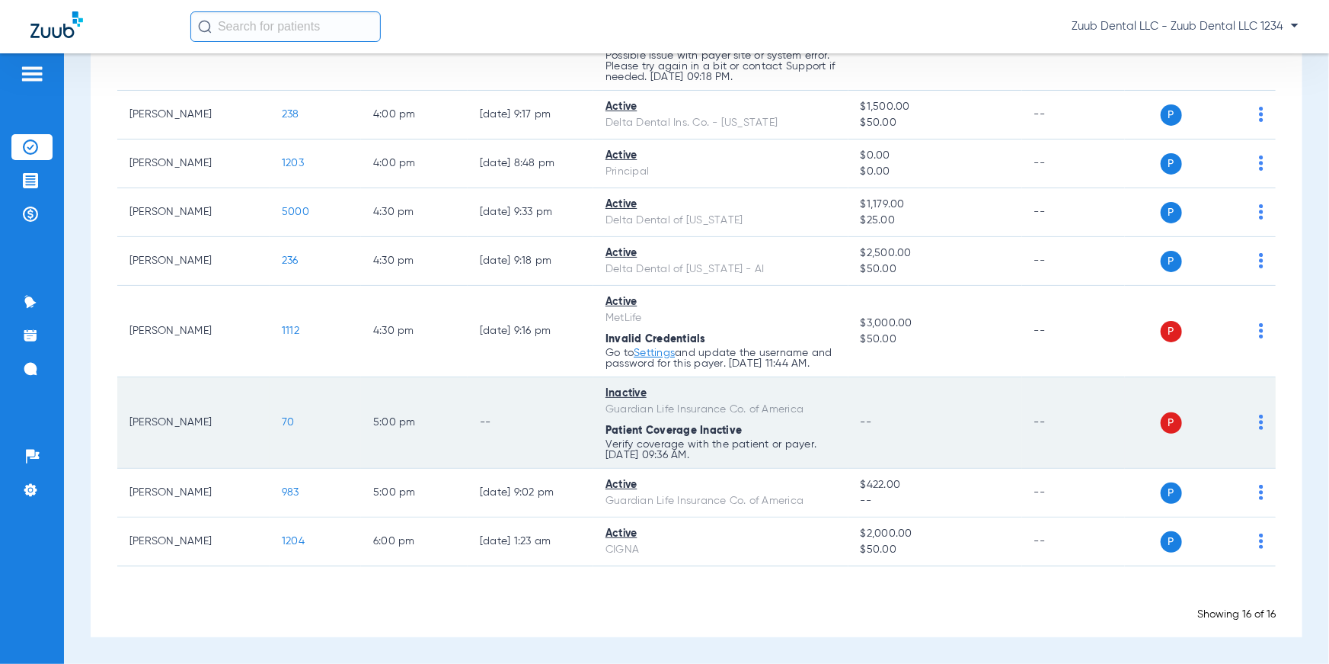
click at [1259, 419] on img at bounding box center [1261, 421] width 5 height 15
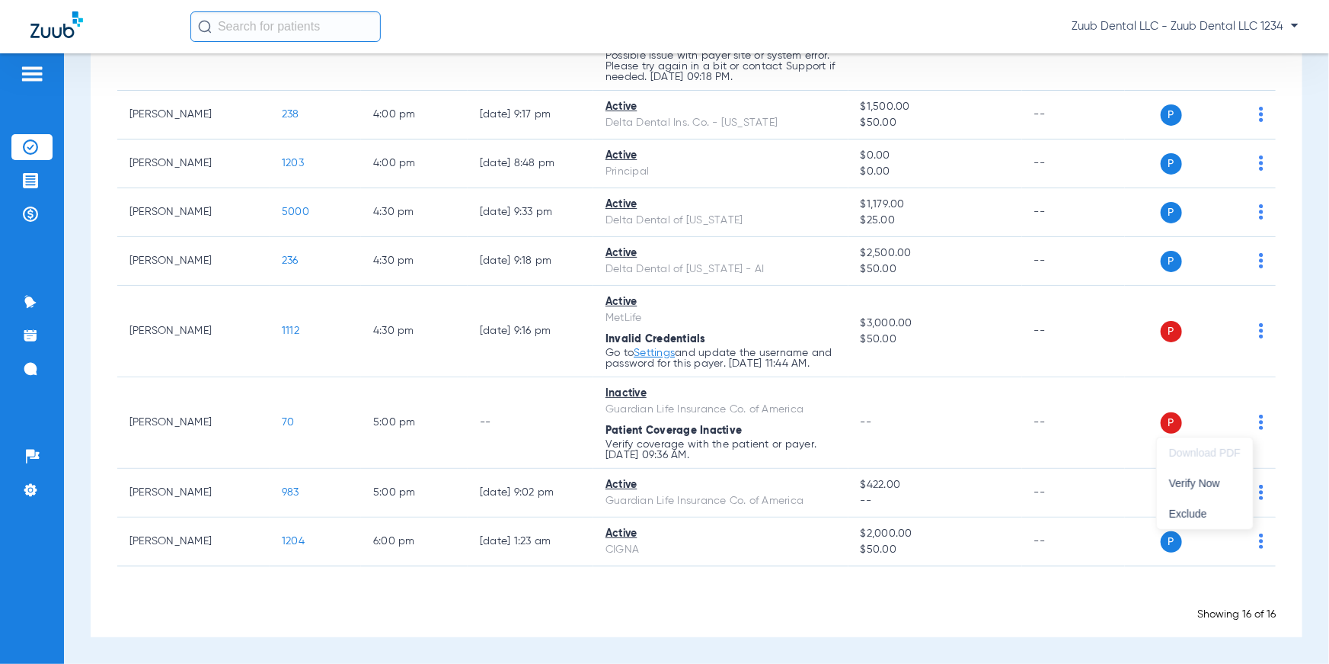
click at [1305, 398] on div at bounding box center [664, 332] width 1329 height 664
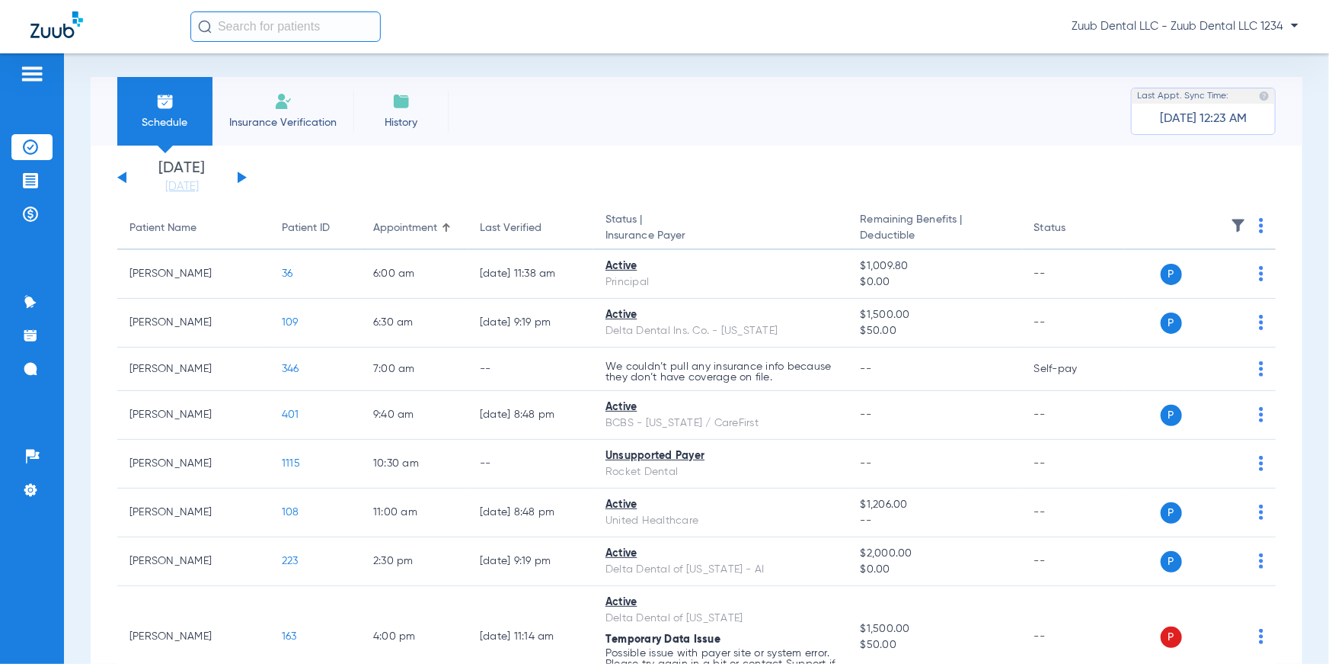
scroll to position [0, 0]
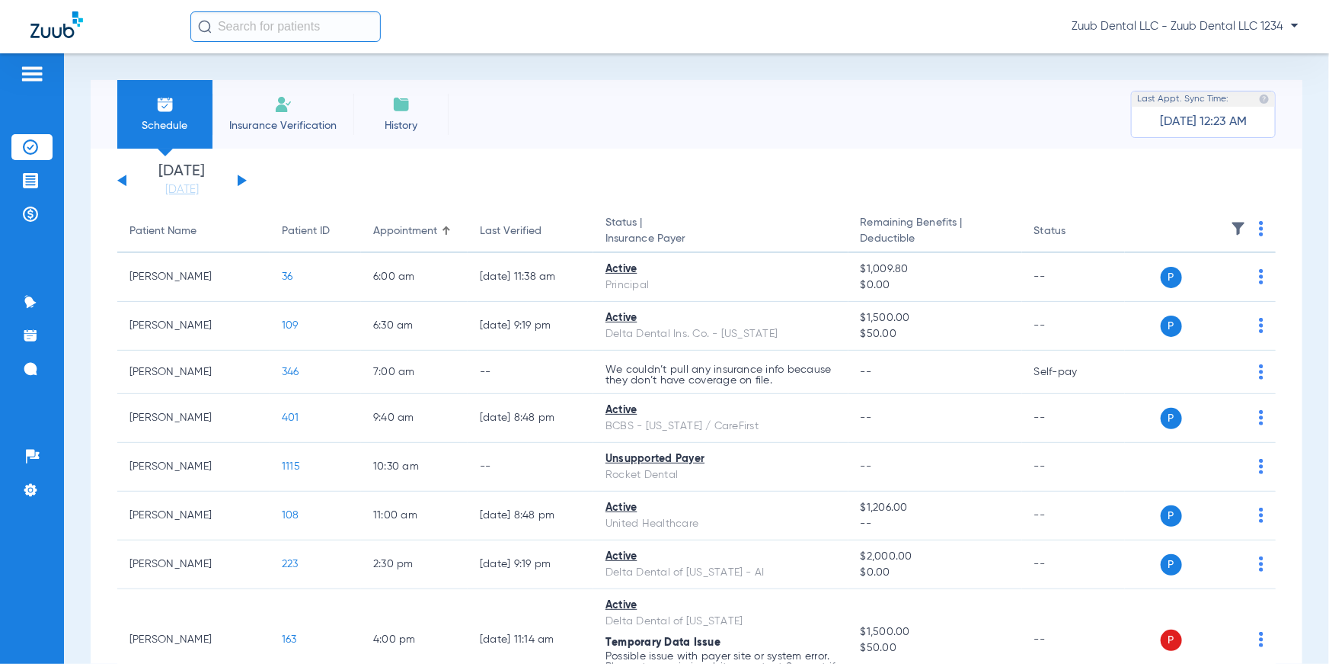
click at [546, 77] on div "Schedule Insurance Verification History Last Appt. Sync Time: [DATE] 12:23 AM […" at bounding box center [696, 358] width 1265 height 610
click at [292, 127] on span "Insurance Verification" at bounding box center [283, 125] width 118 height 15
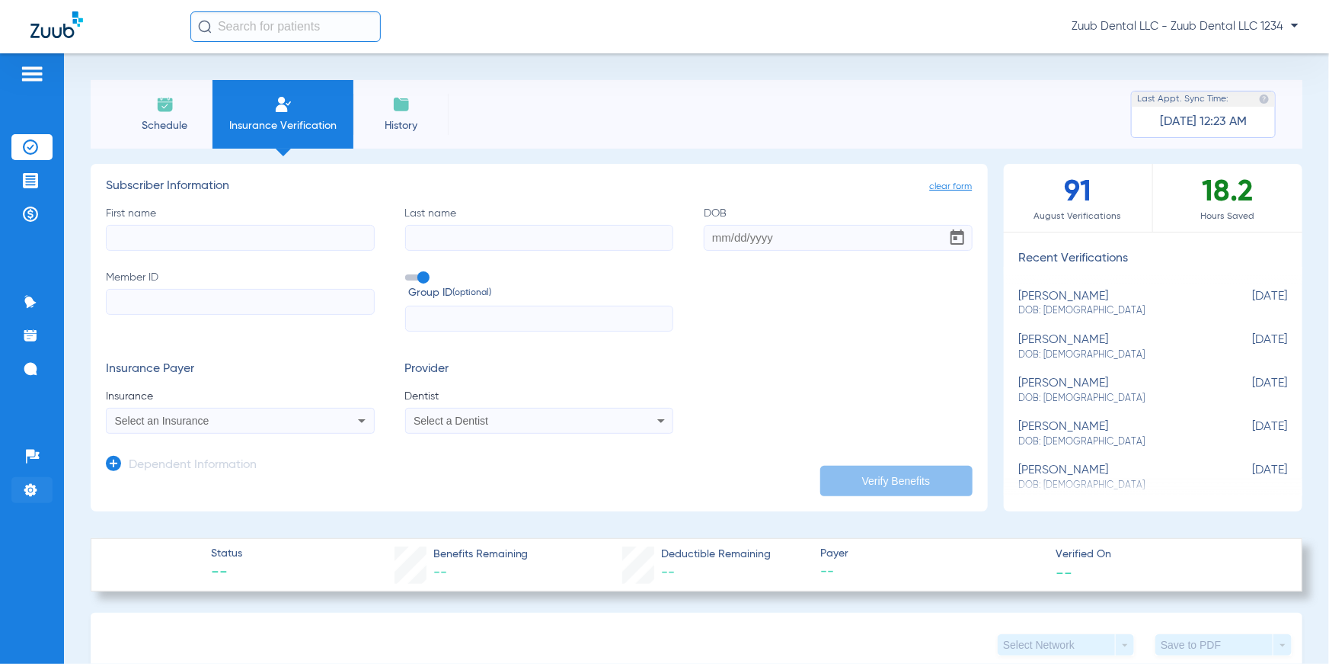
click at [44, 491] on li "Settings" at bounding box center [31, 490] width 41 height 26
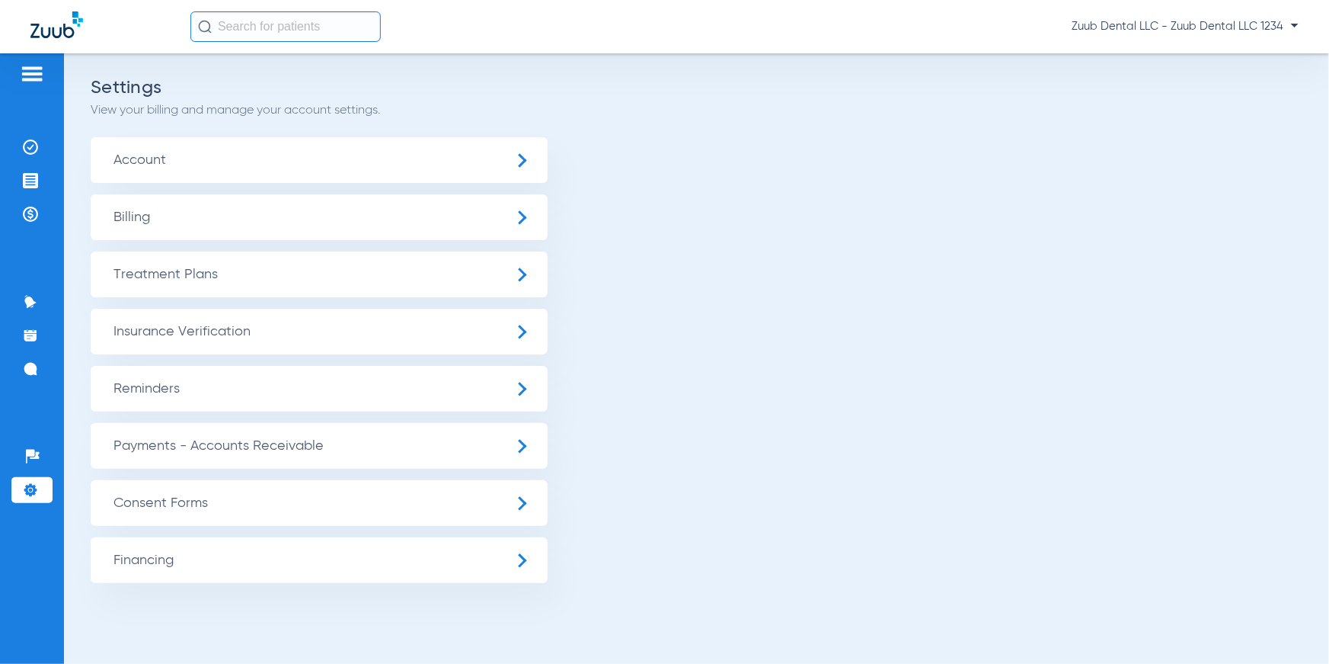
click at [218, 334] on span "Insurance Verification" at bounding box center [319, 332] width 457 height 46
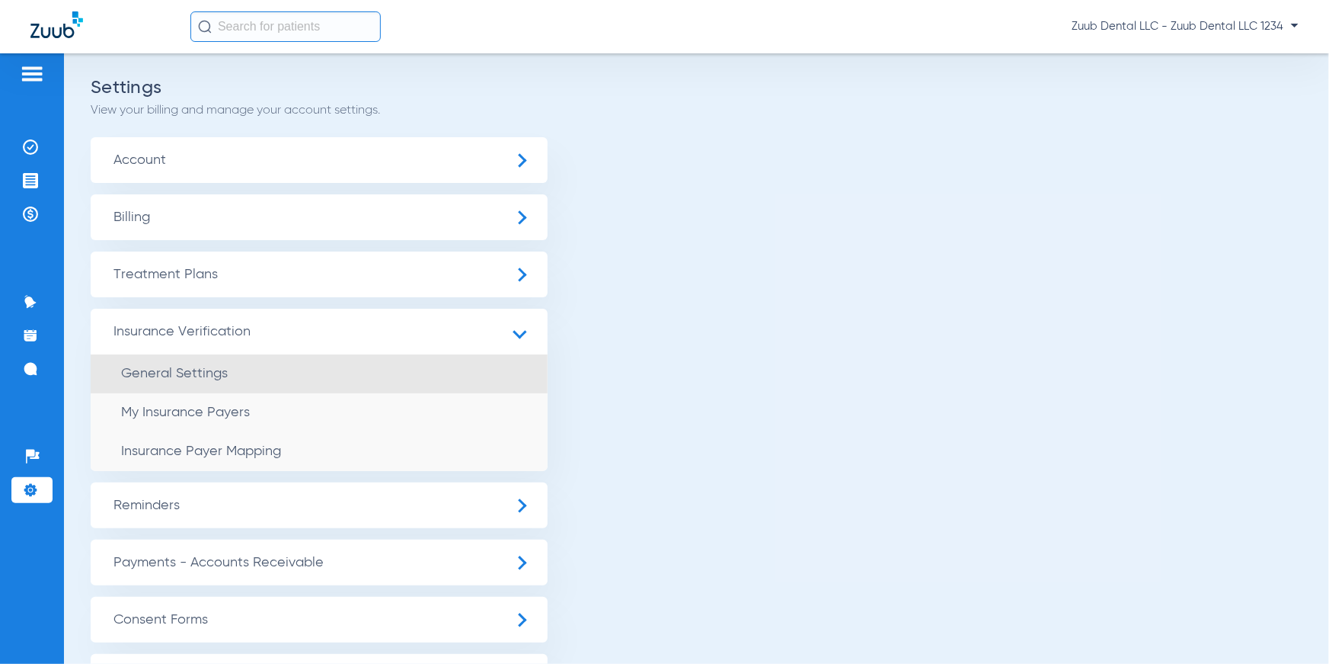
click at [221, 363] on li "General Settings" at bounding box center [319, 373] width 457 height 39
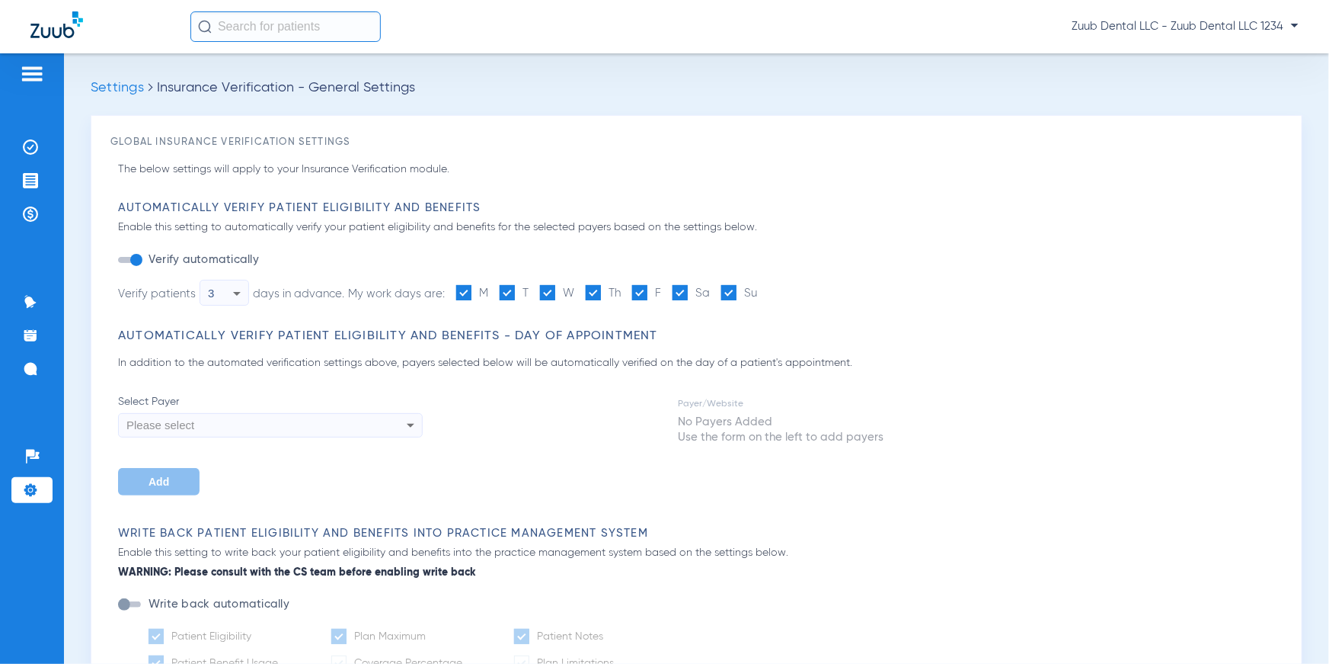
type input "1"
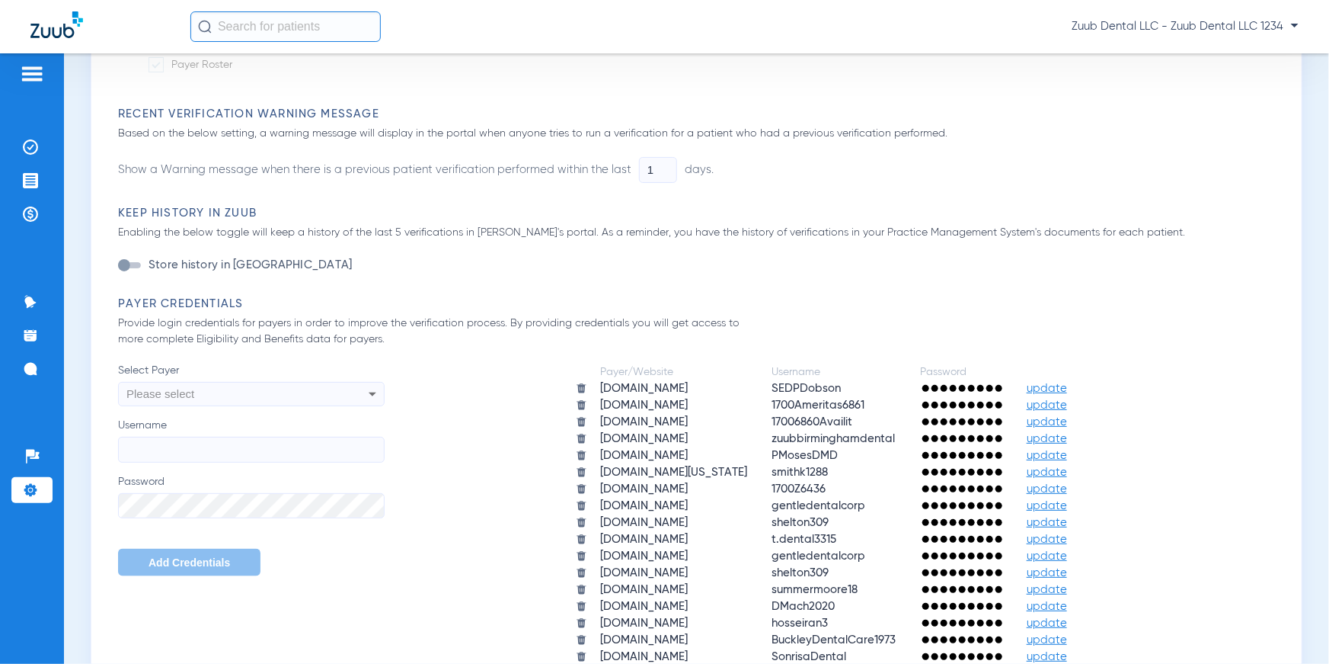
scroll to position [830, 0]
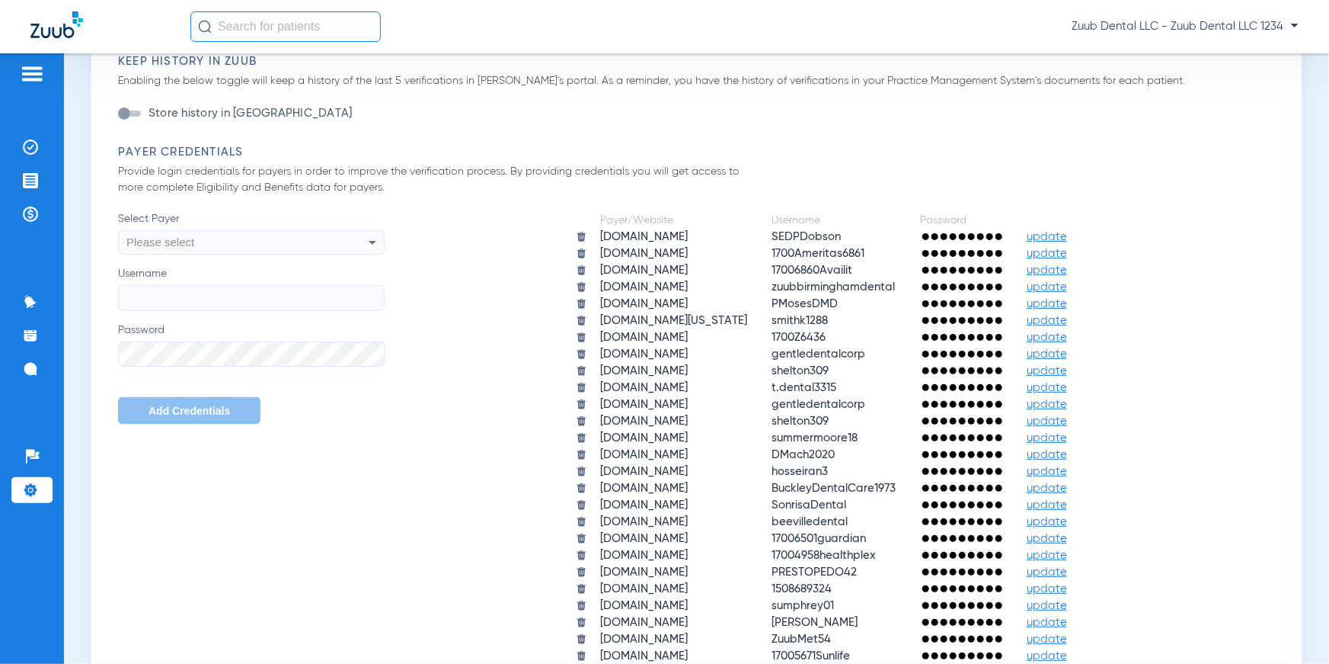
drag, startPoint x: 119, startPoint y: 150, endPoint x: 257, endPoint y: 156, distance: 138.0
click at [257, 156] on h3 "Payer Credentials" at bounding box center [700, 152] width 1165 height 15
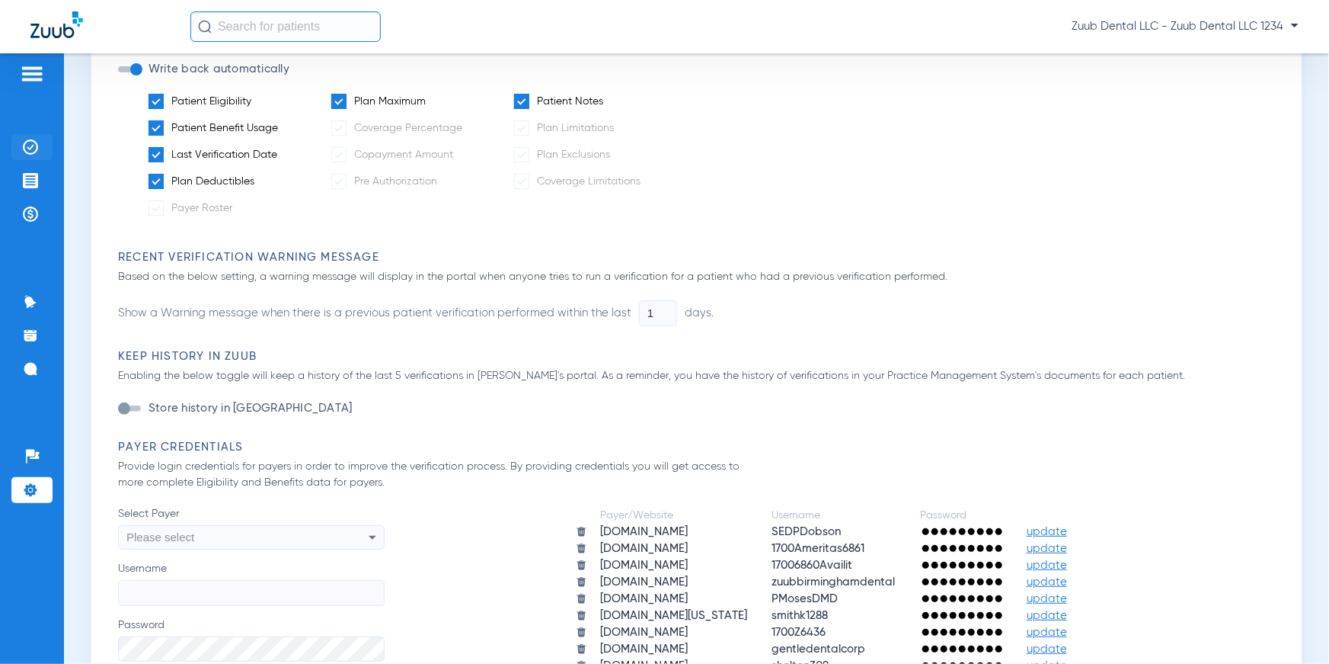
click at [34, 148] on img at bounding box center [30, 146] width 15 height 15
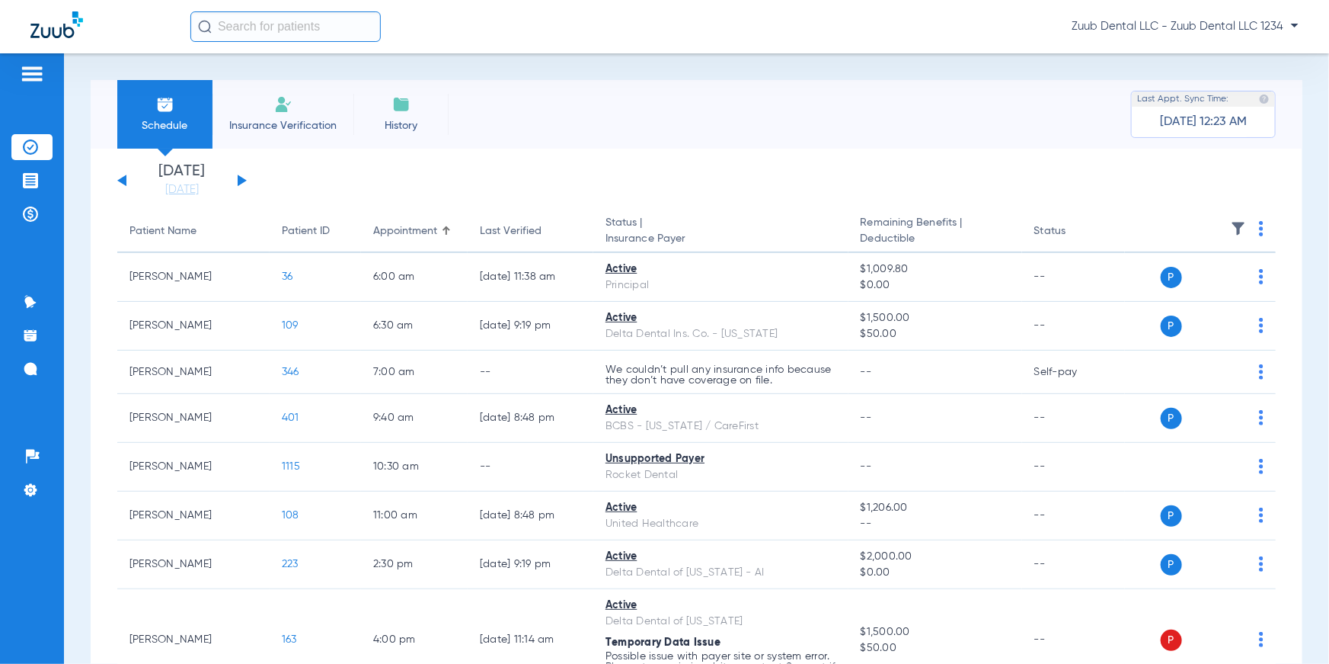
click at [533, 164] on app-single-date-navigator "[DATE] [DATE] [DATE] [DATE] [DATE] [DATE] [DATE] [DATE] [DATE] [DATE] [DATE] [D…" at bounding box center [696, 181] width 1159 height 34
click at [36, 187] on img at bounding box center [30, 180] width 15 height 15
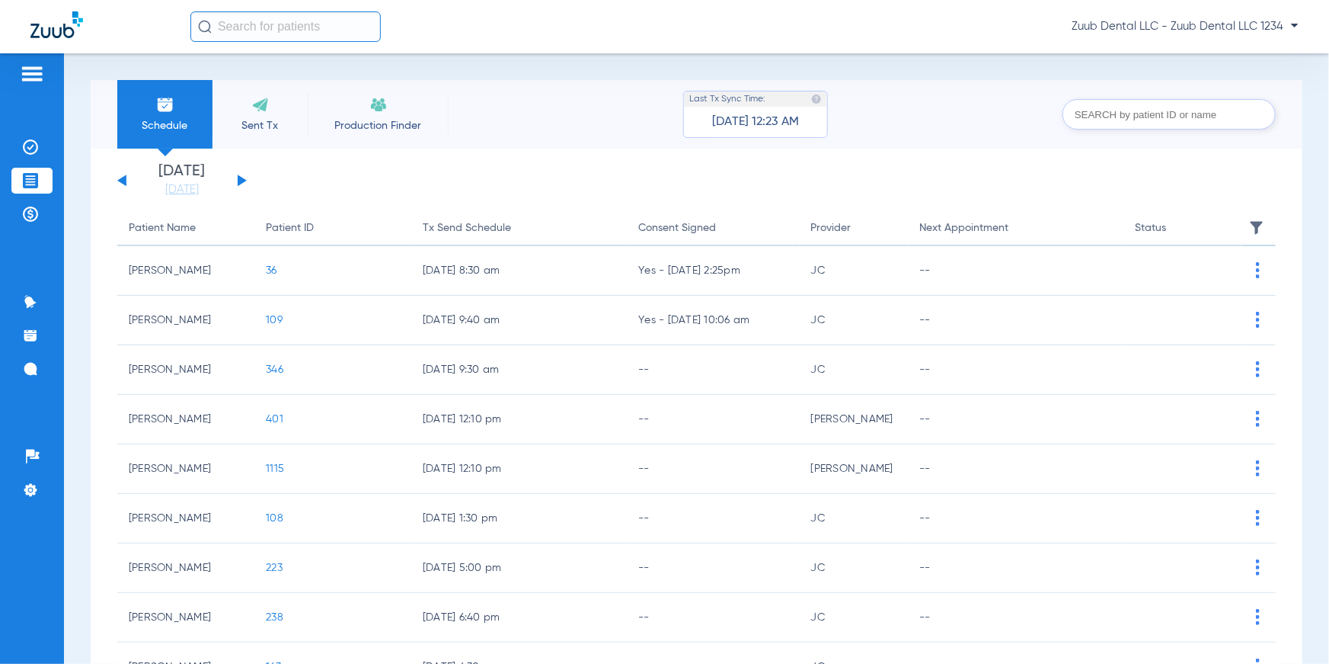
click at [251, 23] on input "text" at bounding box center [285, 26] width 190 height 30
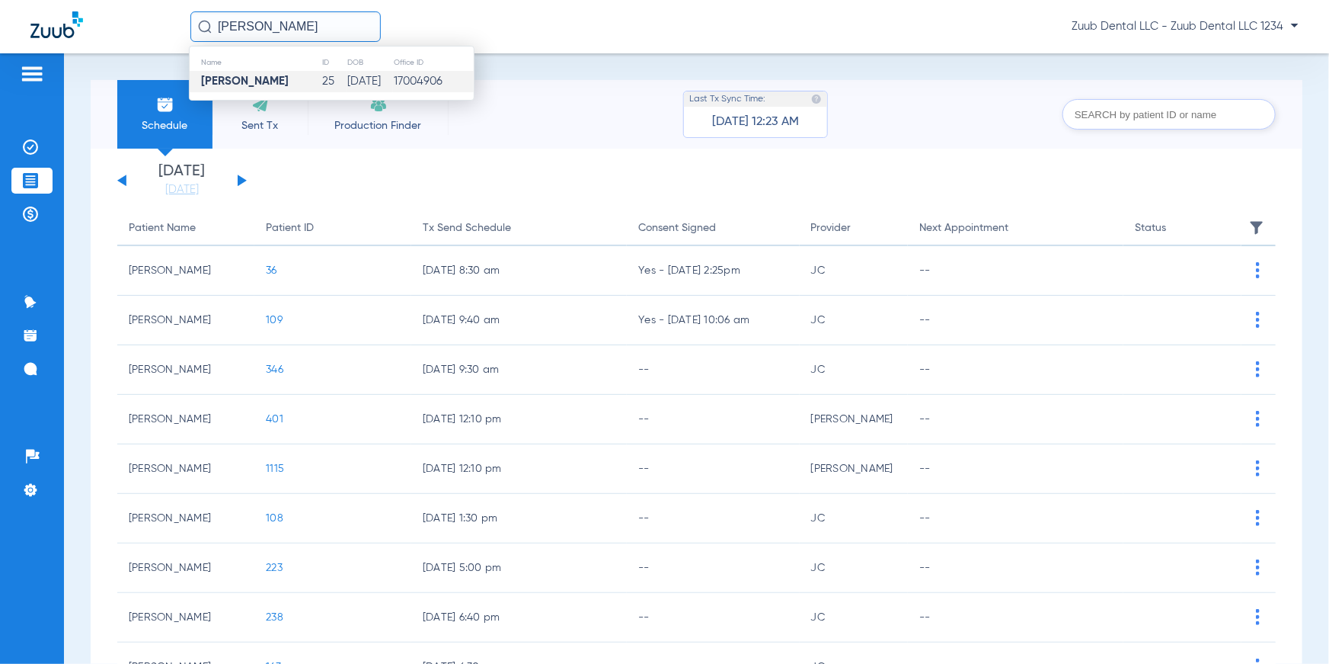
type input "[PERSON_NAME]"
click at [246, 79] on strong "[PERSON_NAME]" at bounding box center [245, 80] width 88 height 11
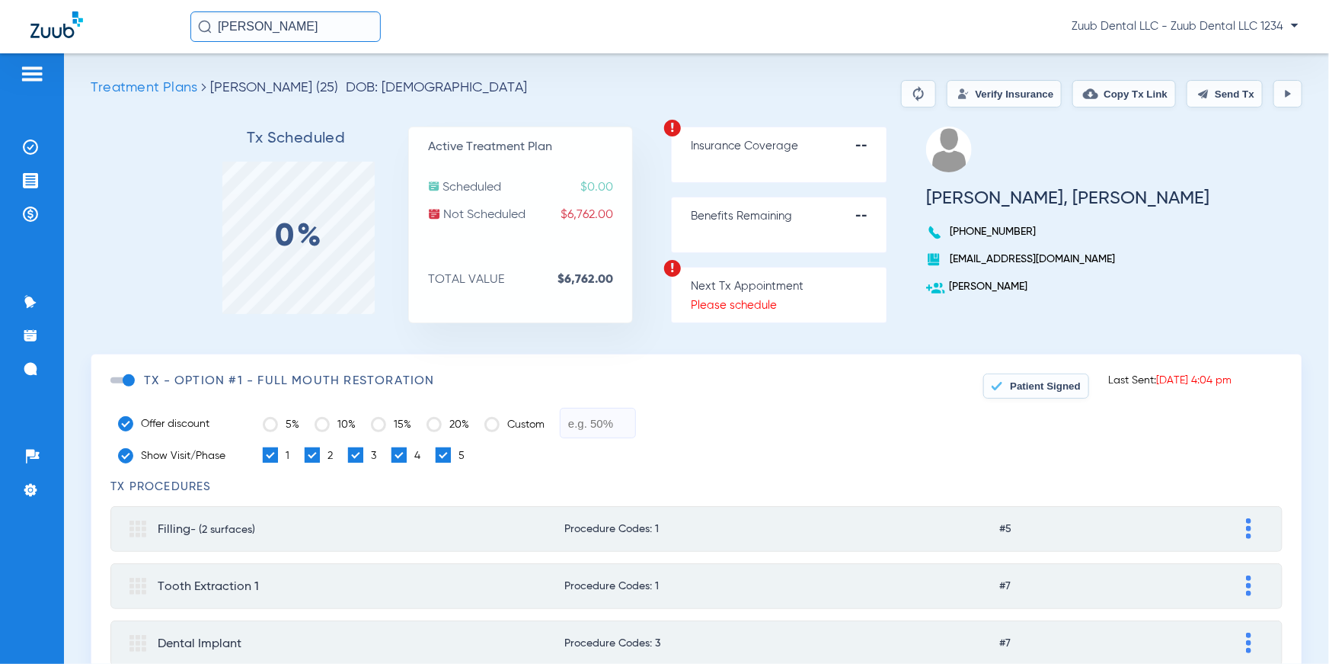
scroll to position [26, 0]
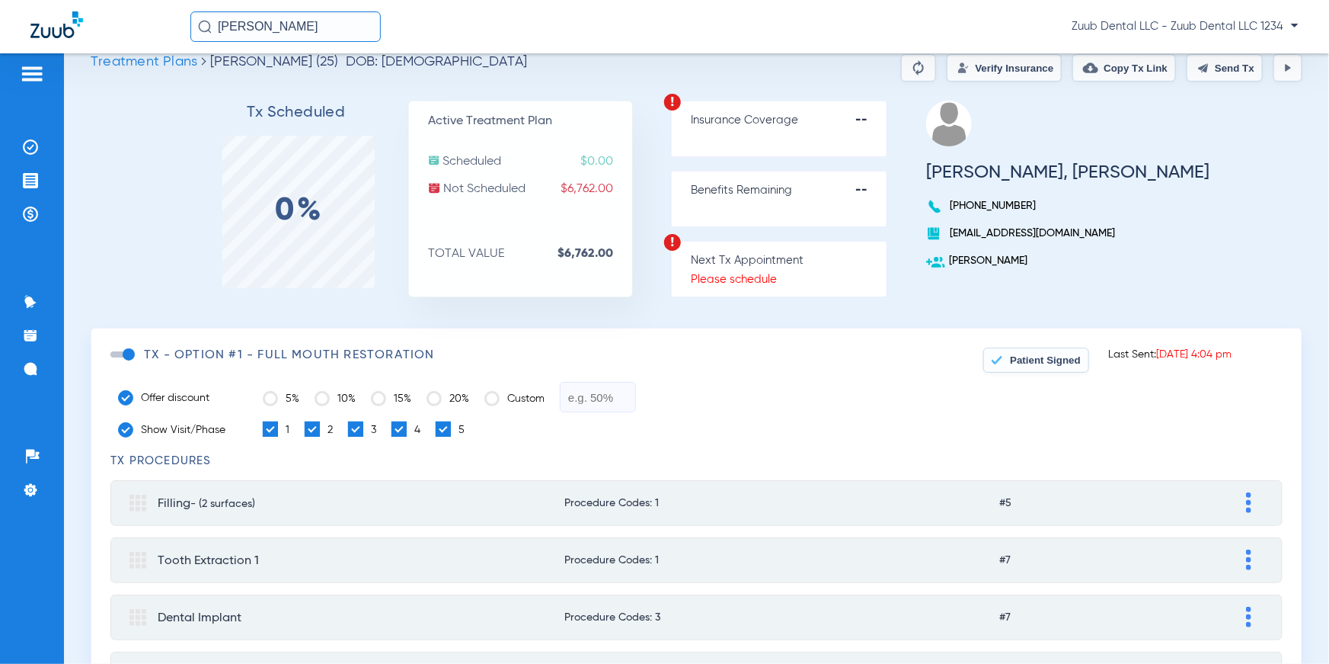
click at [767, 491] on span "Filling - (2 surfaces) Procedure Codes: 1 #5" at bounding box center [694, 502] width 1128 height 23
type input "Filling"
type input "(2 surfaces)"
type input "0.00"
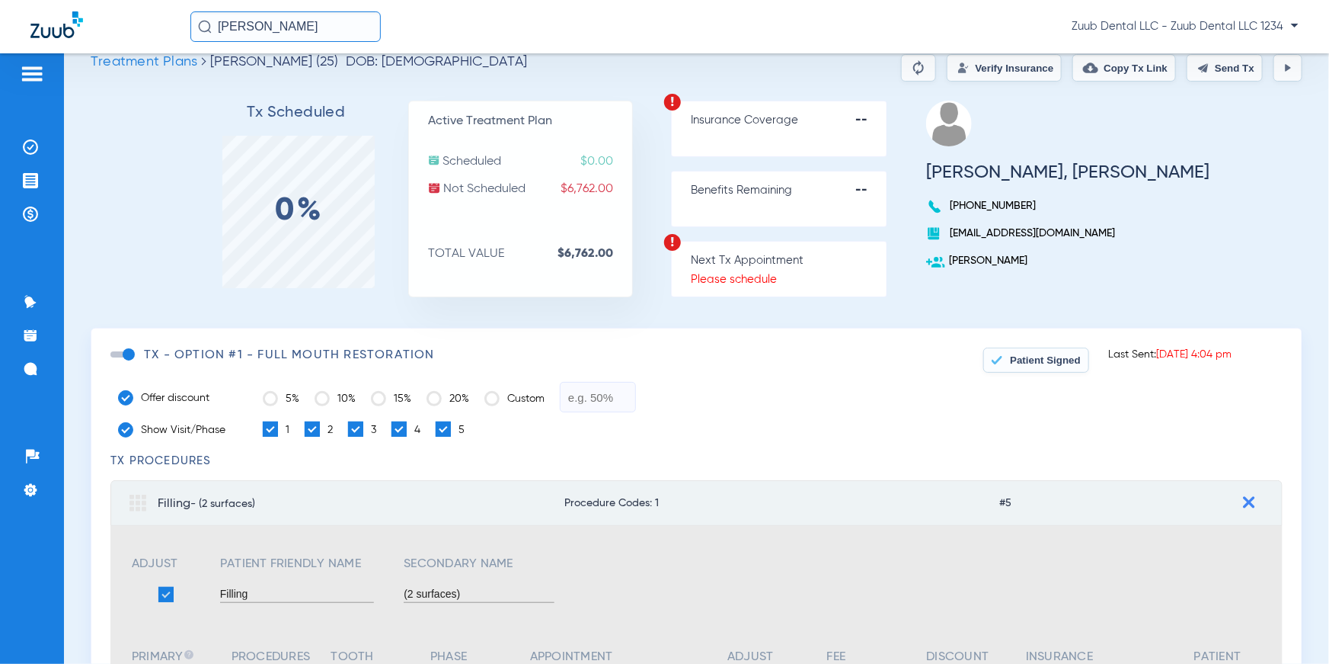
type input "250.00"
type input "0.00"
type input "80.00"
type input "0.00"
type input "170.00"
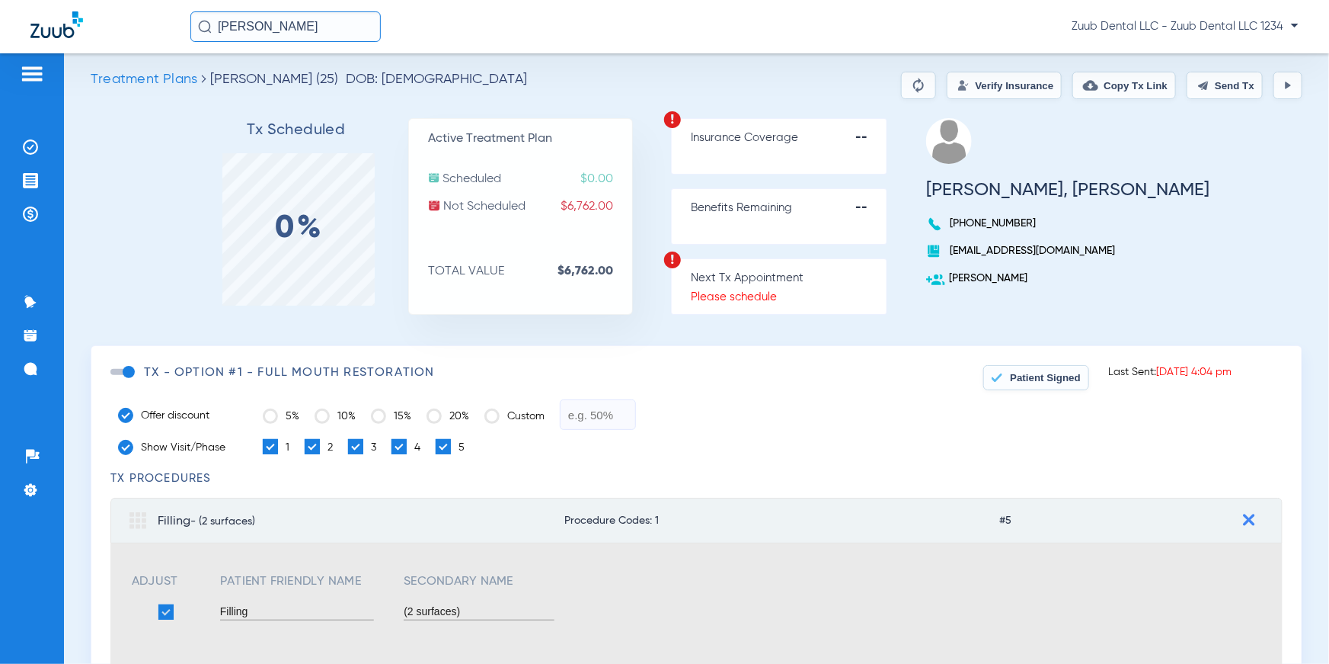
scroll to position [0, 0]
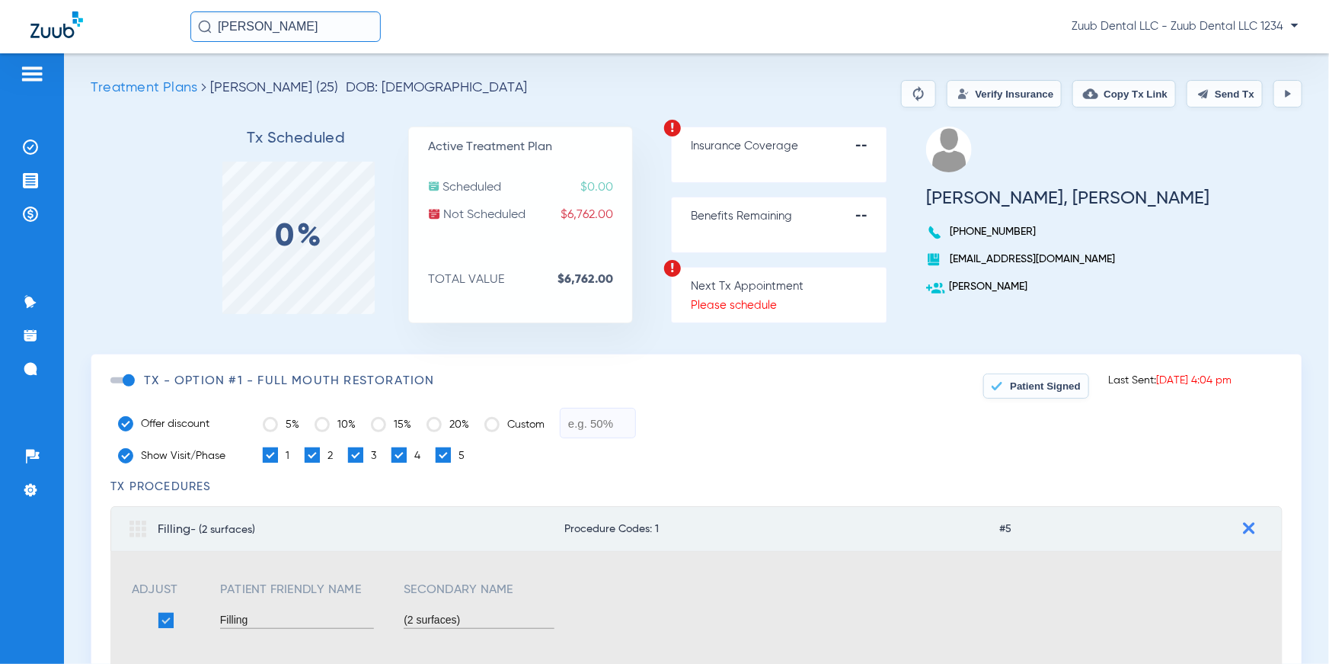
click at [1279, 100] on button at bounding box center [1288, 93] width 29 height 27
